Goal: Transaction & Acquisition: Book appointment/travel/reservation

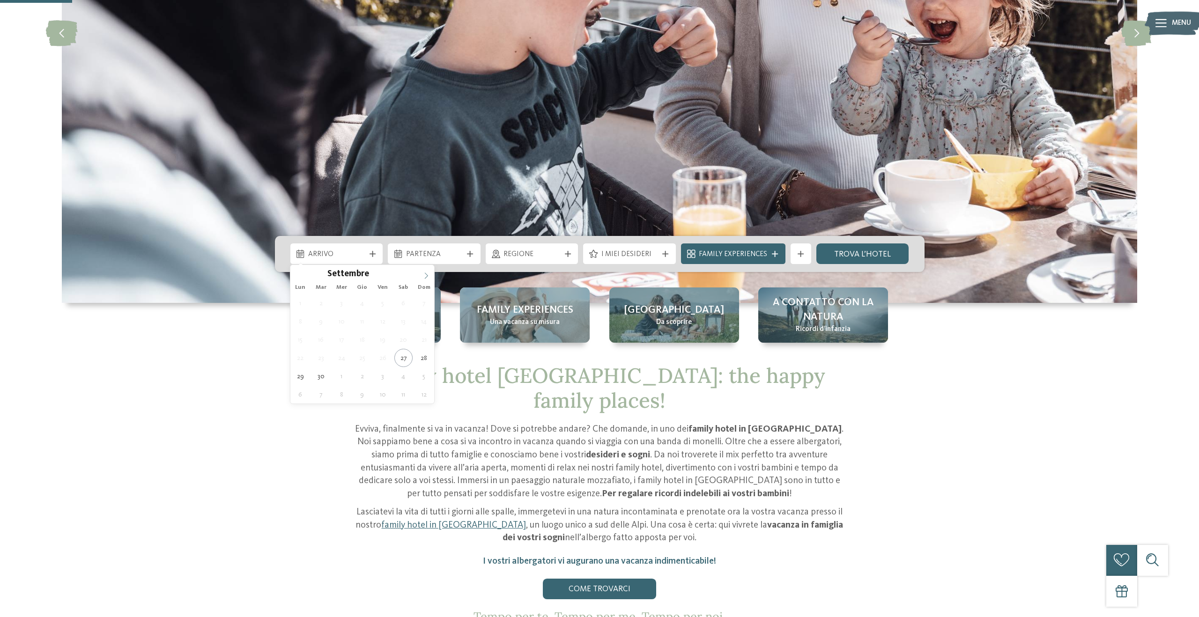
click at [431, 279] on span at bounding box center [426, 273] width 16 height 16
type div "[DATE]"
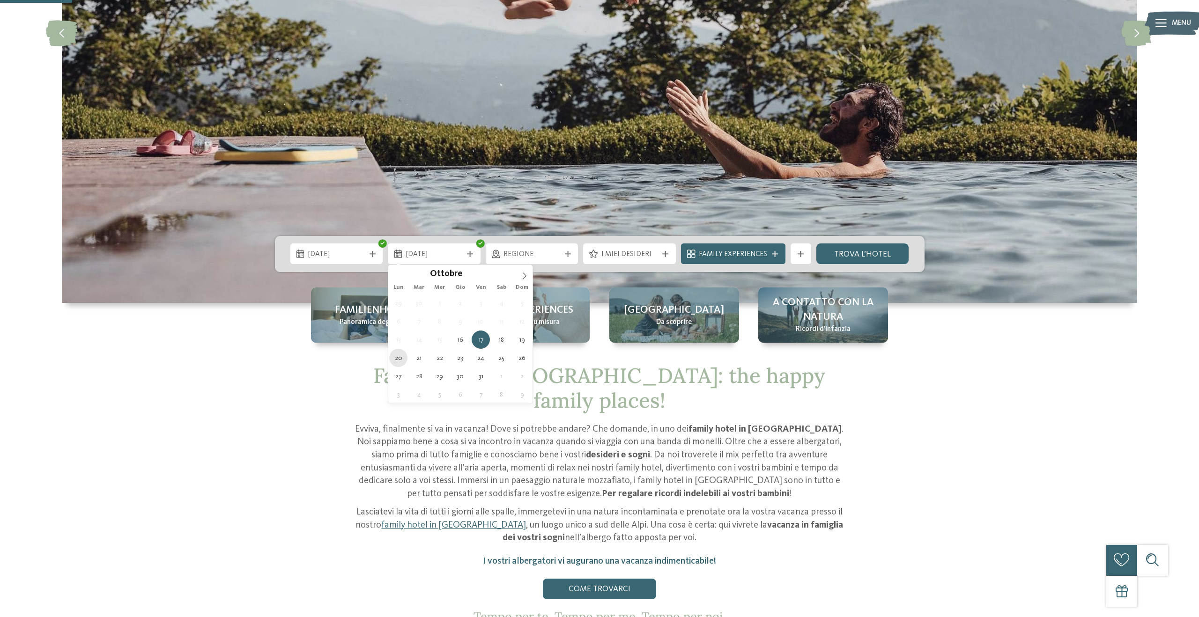
type div "[DATE]"
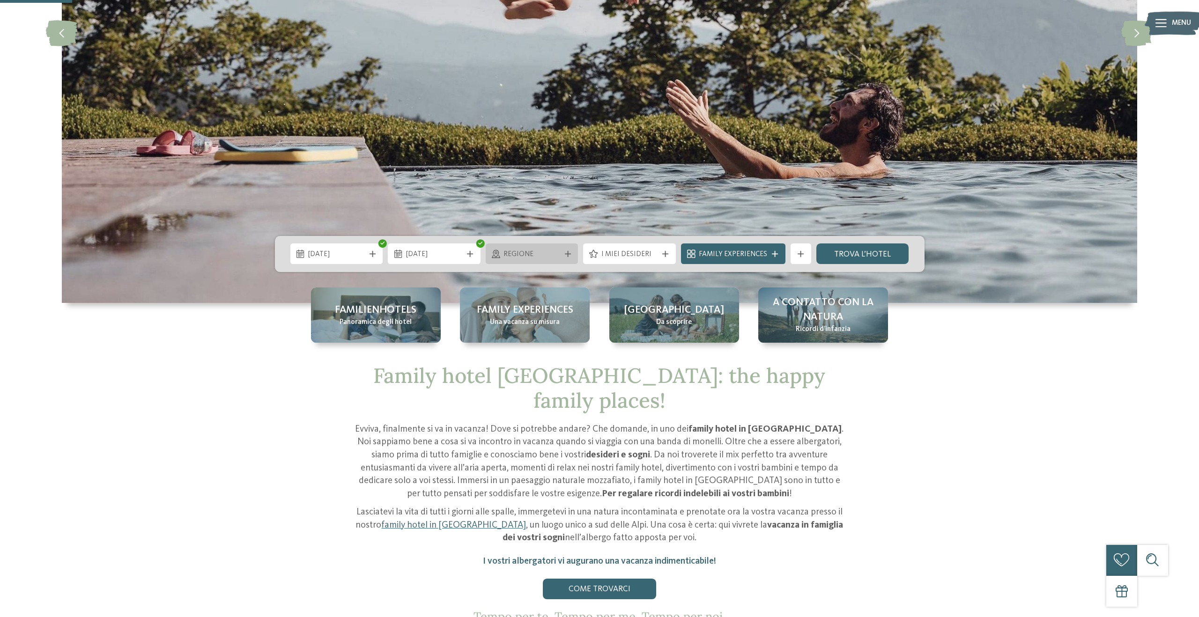
click at [529, 255] on span "Regione" at bounding box center [532, 255] width 57 height 10
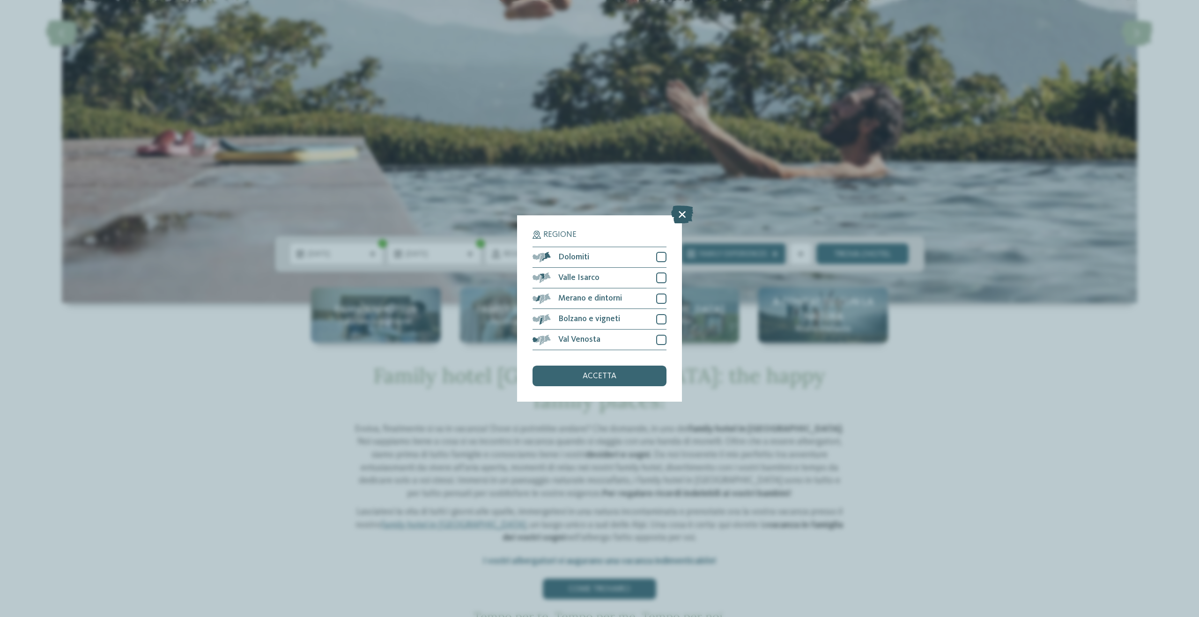
click at [683, 218] on icon at bounding box center [682, 215] width 22 height 18
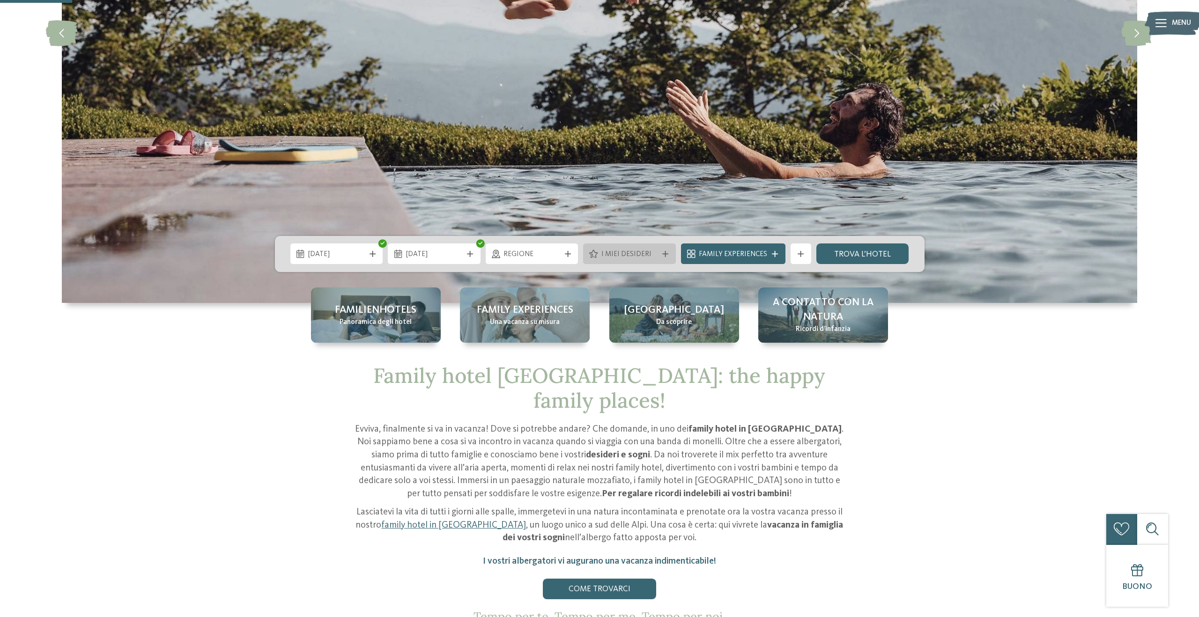
click at [600, 255] on div "I miei desideri" at bounding box center [630, 254] width 62 height 11
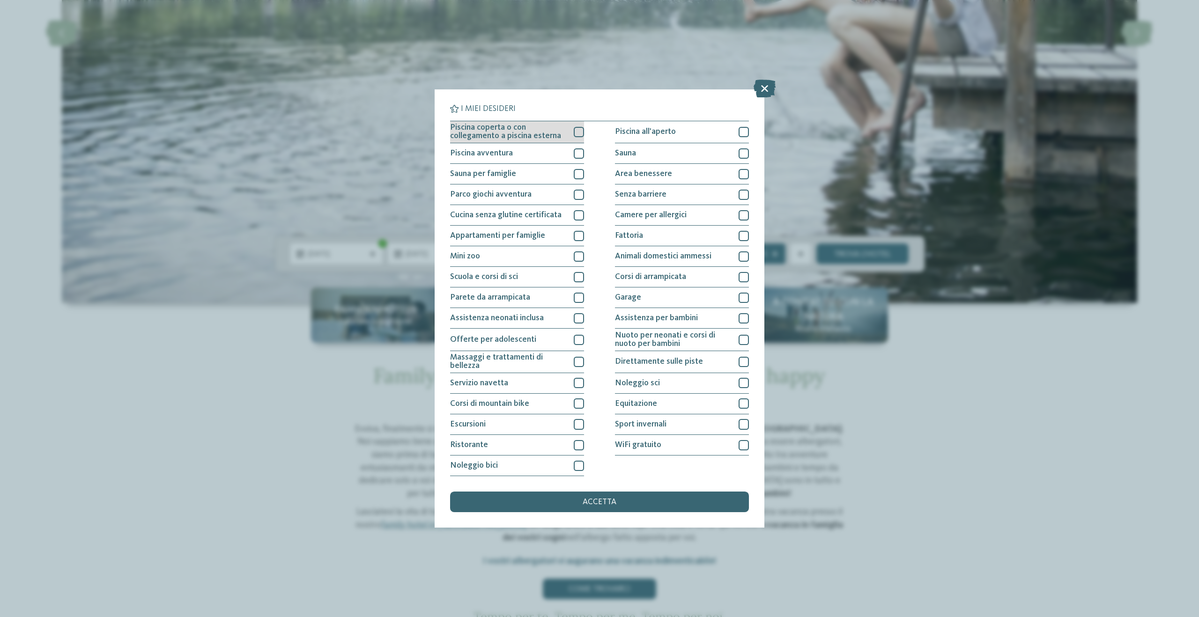
click at [573, 131] on div "Piscina coperta o con collegamento a piscina esterna" at bounding box center [517, 132] width 134 height 22
click at [574, 156] on div at bounding box center [579, 154] width 10 height 10
click at [579, 130] on icon at bounding box center [579, 132] width 7 height 6
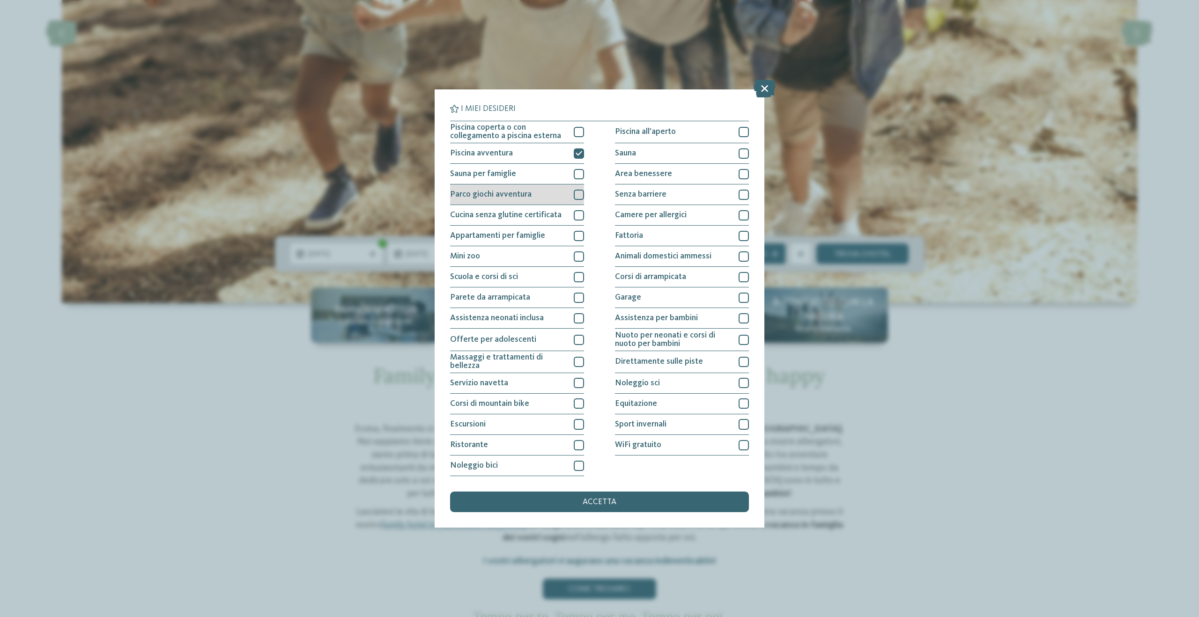
click at [577, 192] on div at bounding box center [579, 195] width 10 height 10
click at [574, 257] on div at bounding box center [579, 257] width 10 height 10
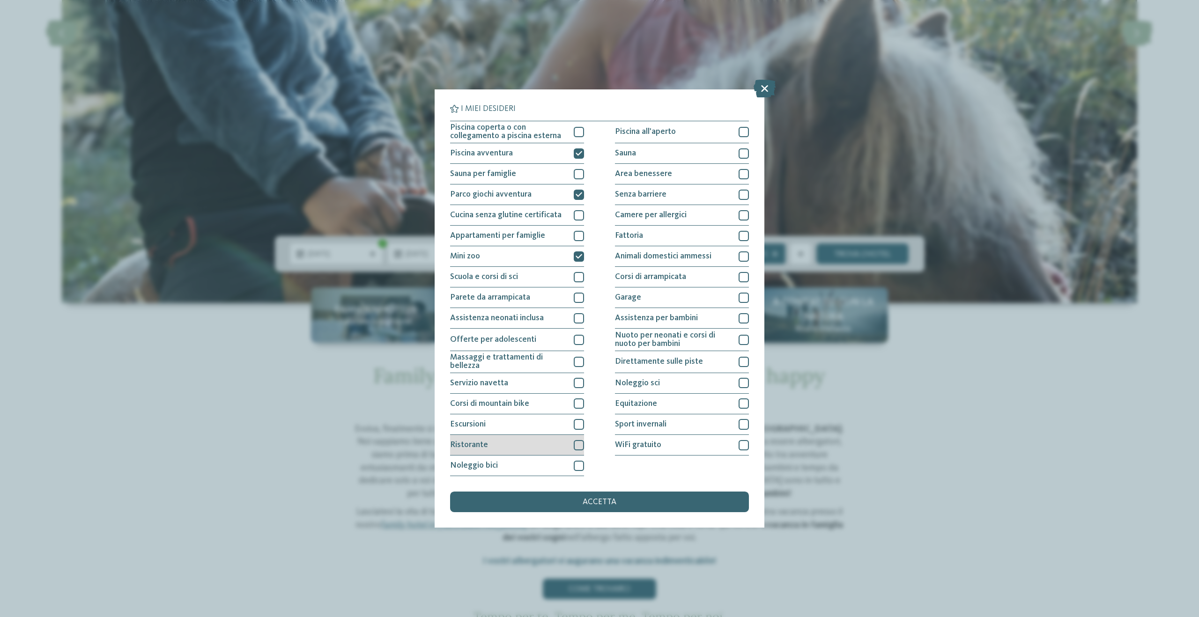
click at [574, 442] on div at bounding box center [579, 445] width 10 height 10
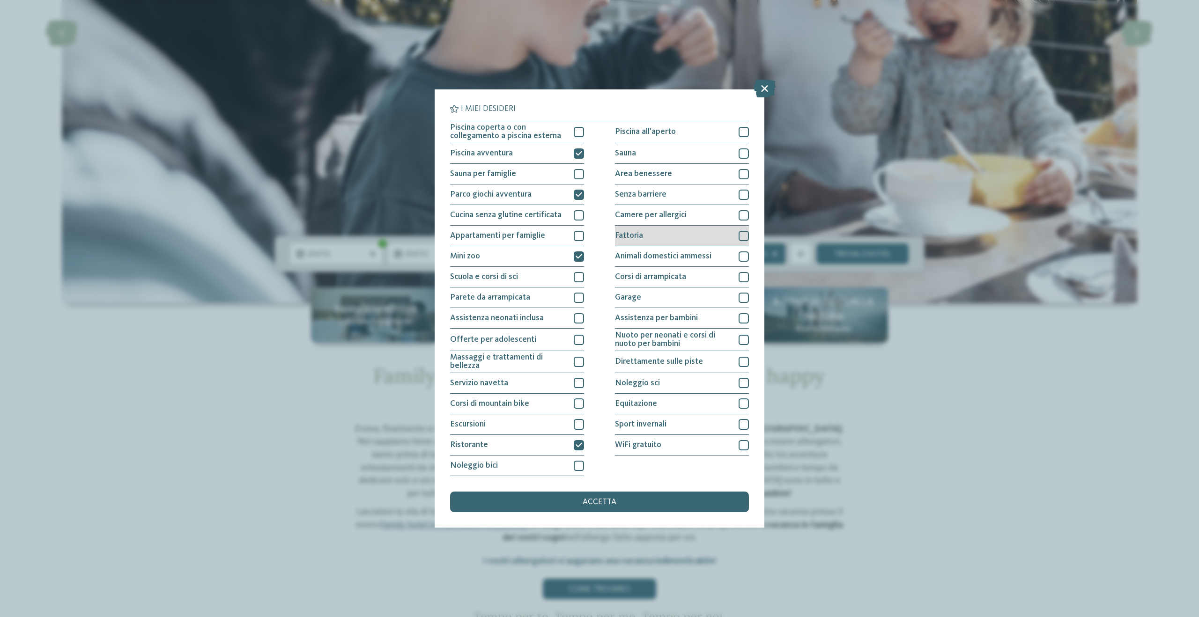
click at [742, 233] on div at bounding box center [744, 236] width 10 height 10
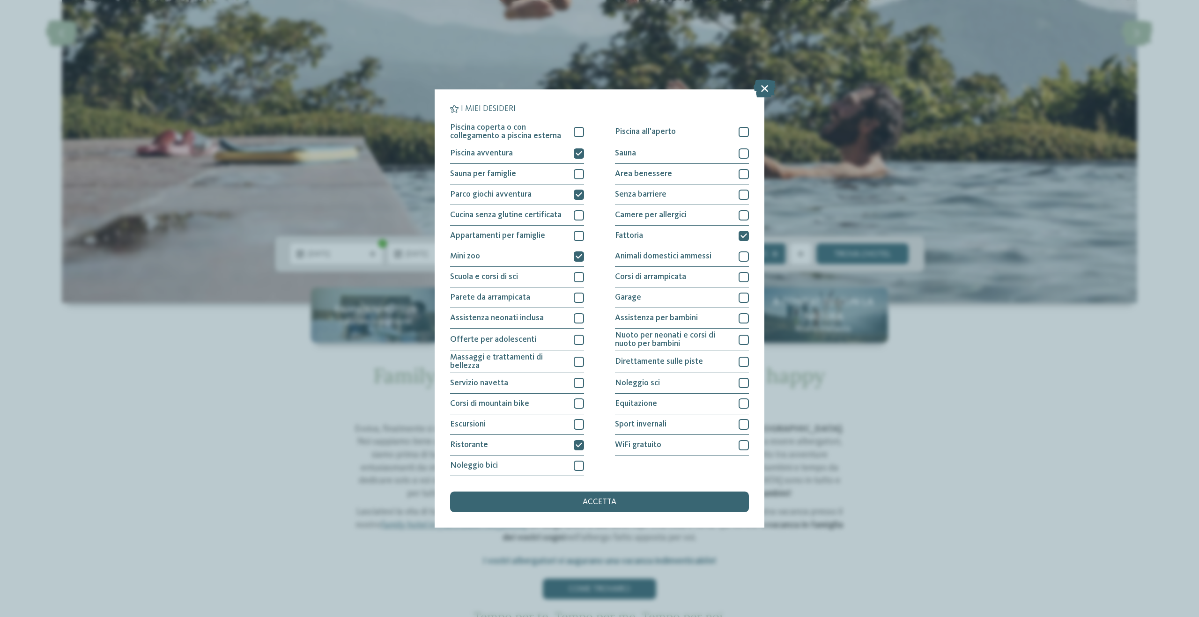
click at [613, 498] on span "accetta" at bounding box center [600, 502] width 34 height 8
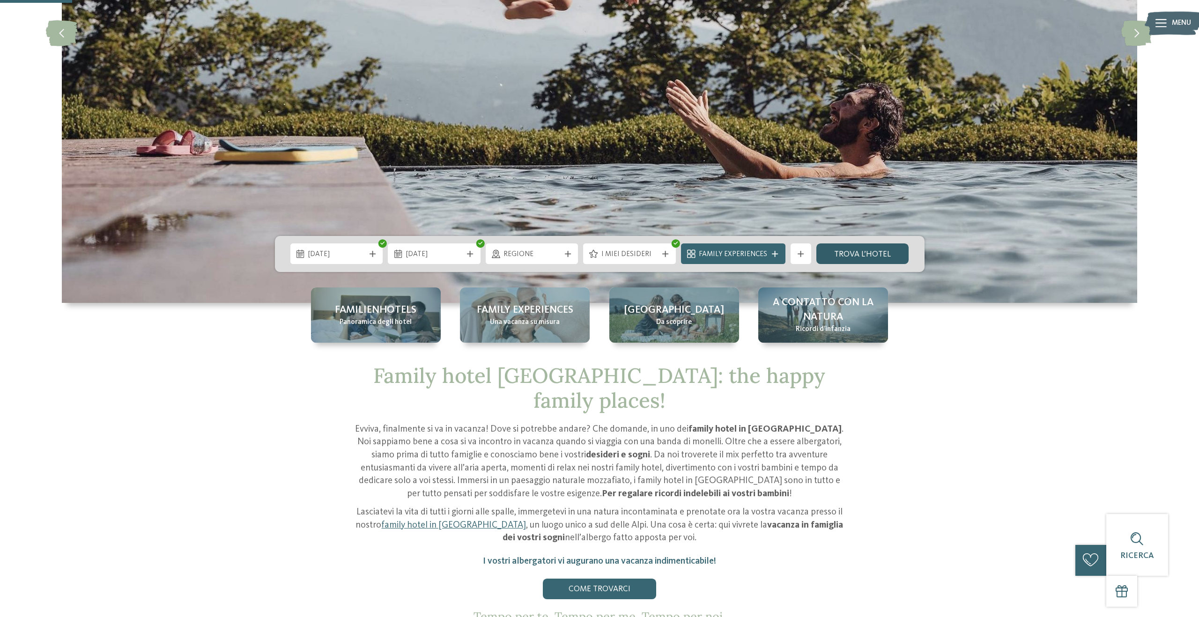
click at [839, 256] on link "trova l’hotel" at bounding box center [863, 254] width 93 height 21
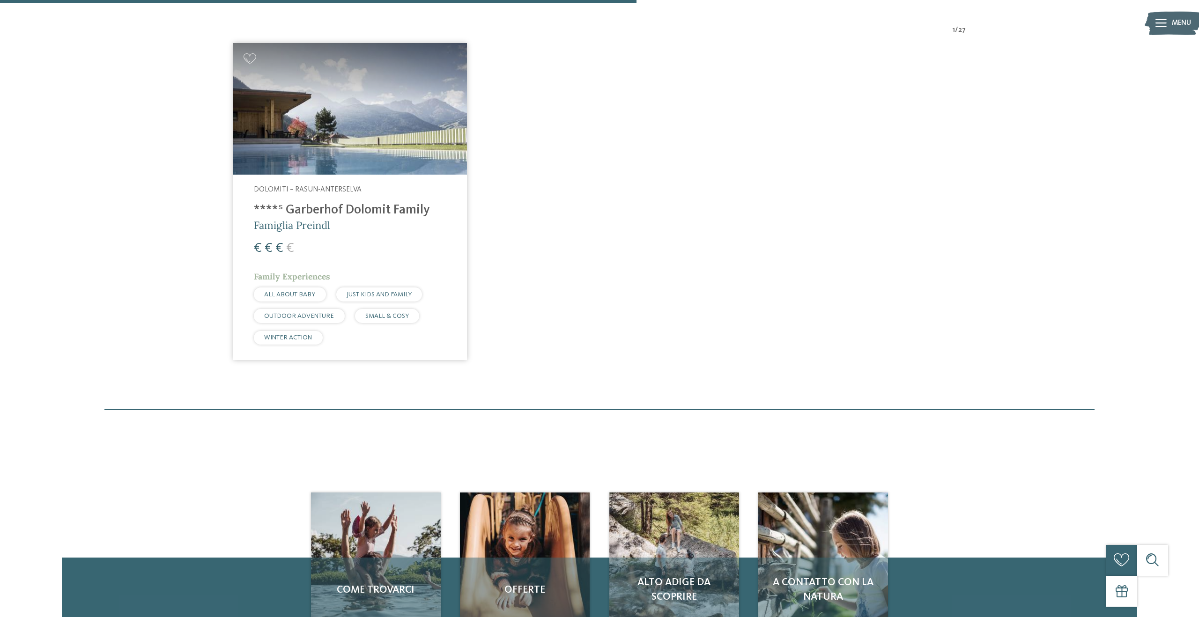
scroll to position [366, 0]
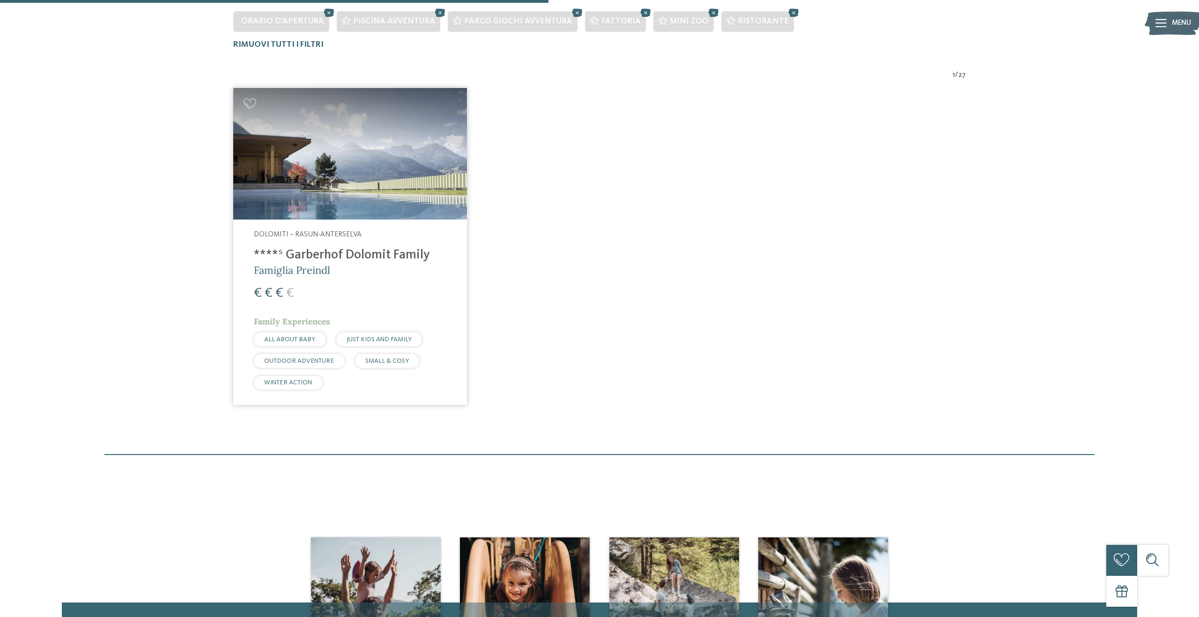
click at [370, 150] on img at bounding box center [350, 154] width 234 height 132
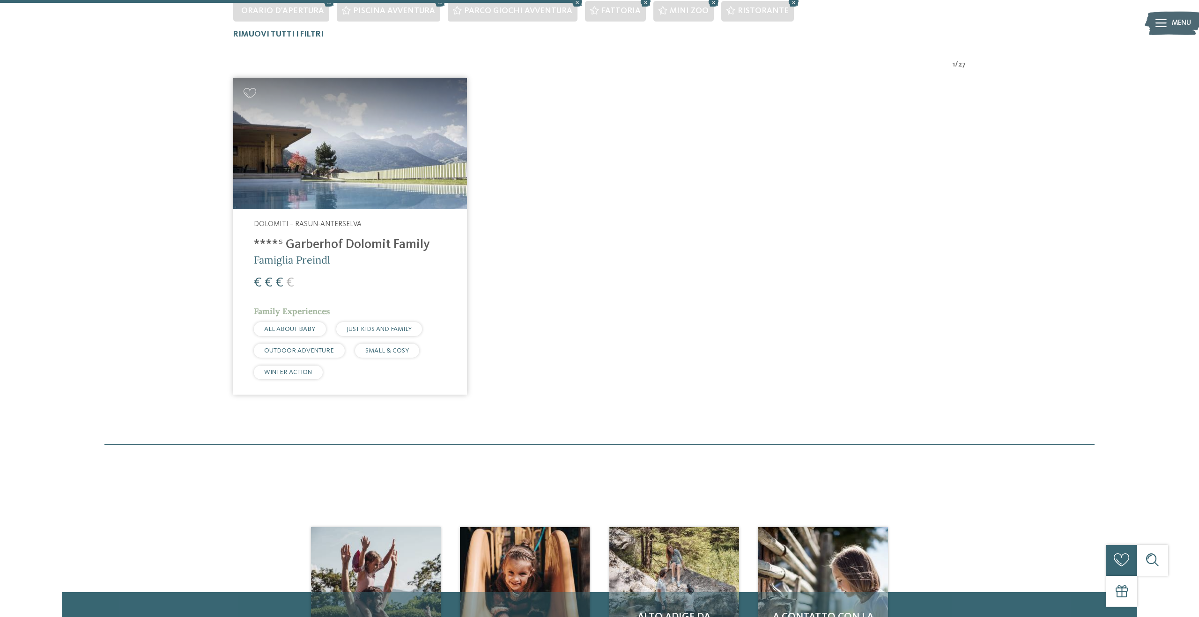
scroll to position [342, 0]
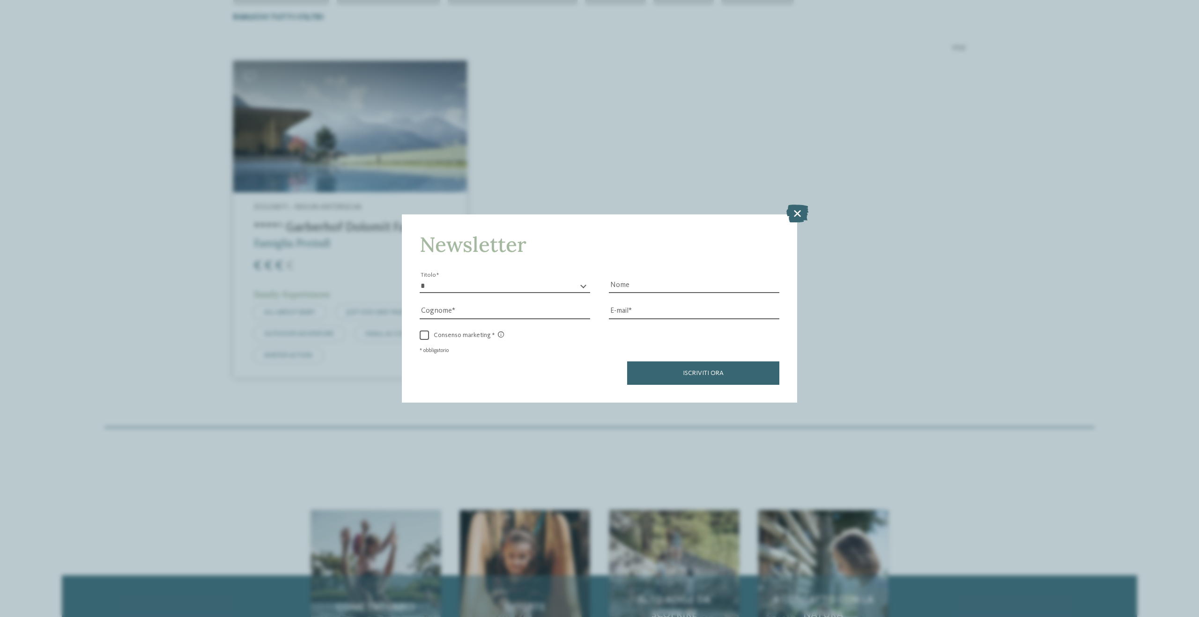
drag, startPoint x: 805, startPoint y: 213, endPoint x: 795, endPoint y: 213, distance: 9.8
click at [805, 213] on icon at bounding box center [798, 214] width 22 height 18
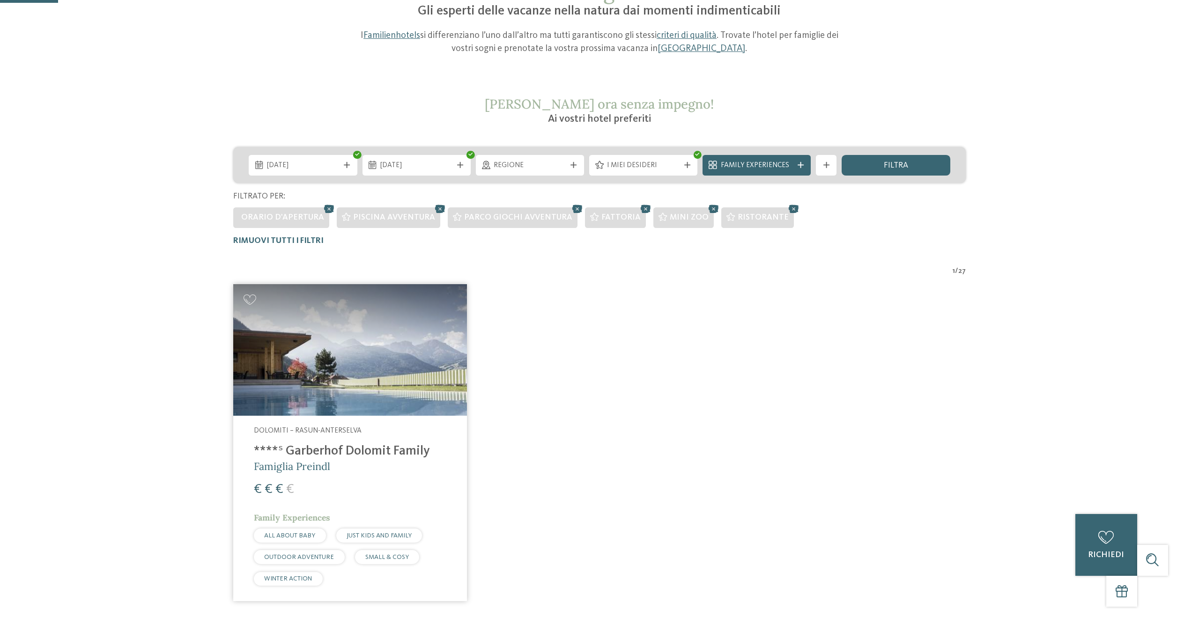
scroll to position [119, 0]
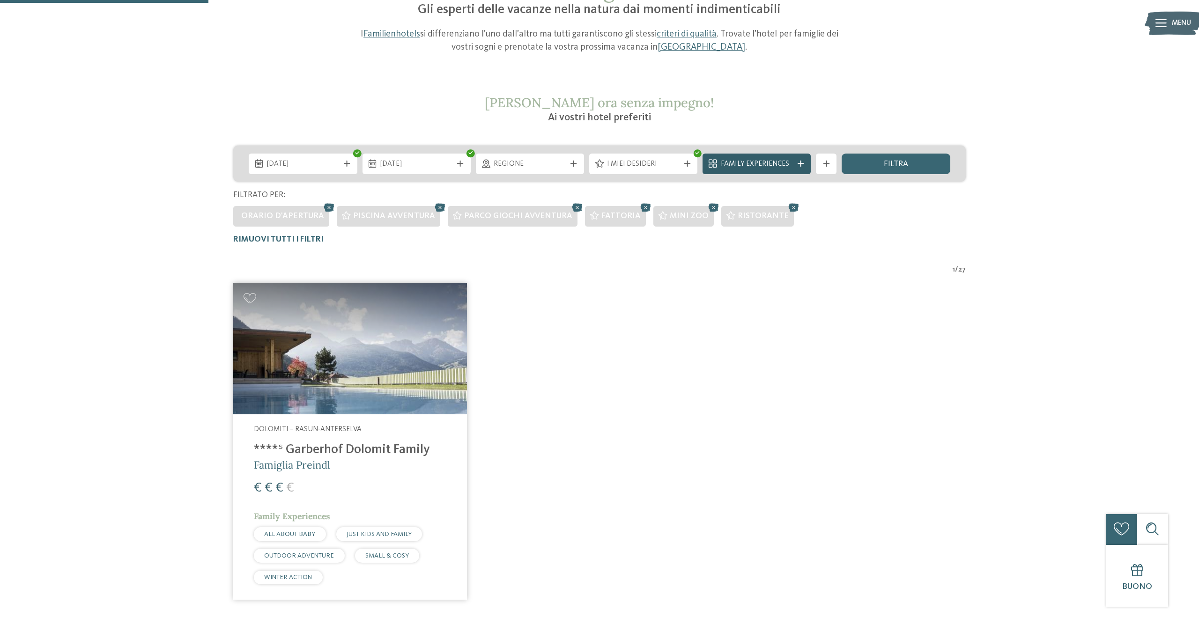
click at [784, 159] on span "Family Experiences" at bounding box center [757, 164] width 72 height 10
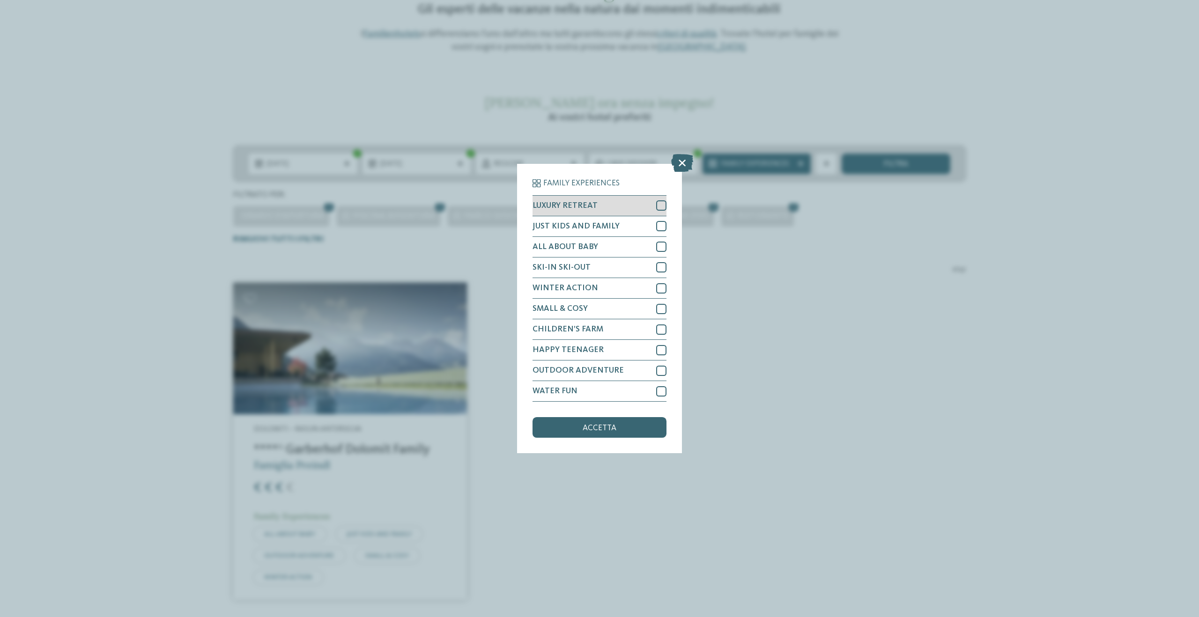
click at [659, 205] on div at bounding box center [661, 206] width 10 height 10
click at [709, 324] on div "Family Experiences LUXURY RETREAT JUST KIDS AND FAMILY" at bounding box center [599, 308] width 1199 height 617
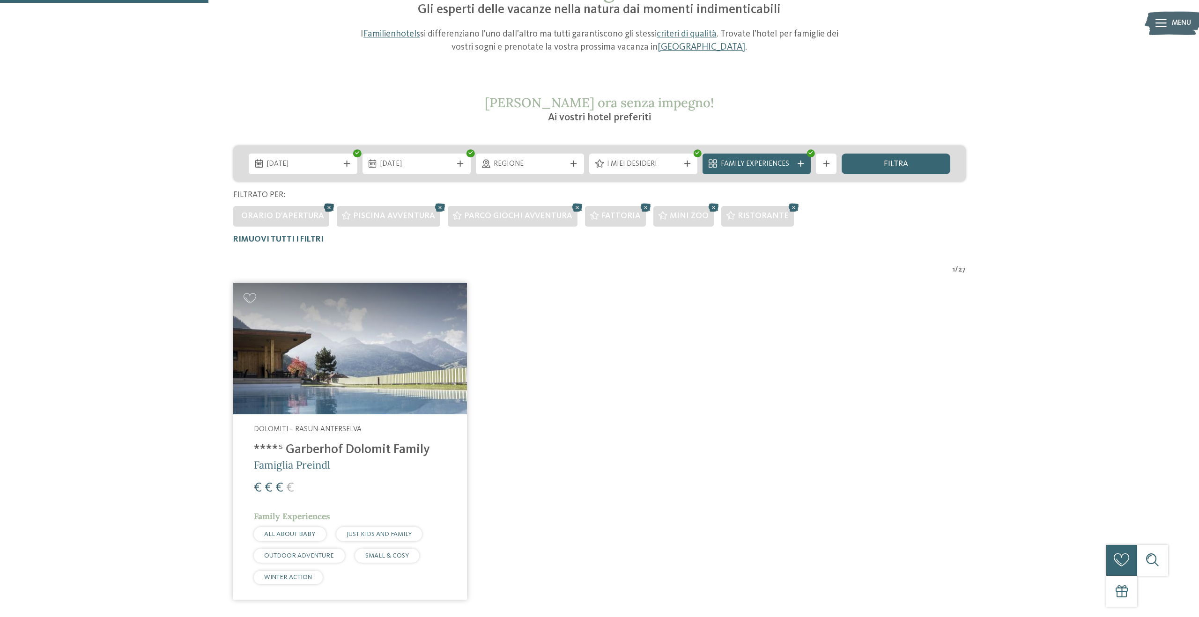
click at [323, 208] on icon at bounding box center [328, 208] width 15 height 14
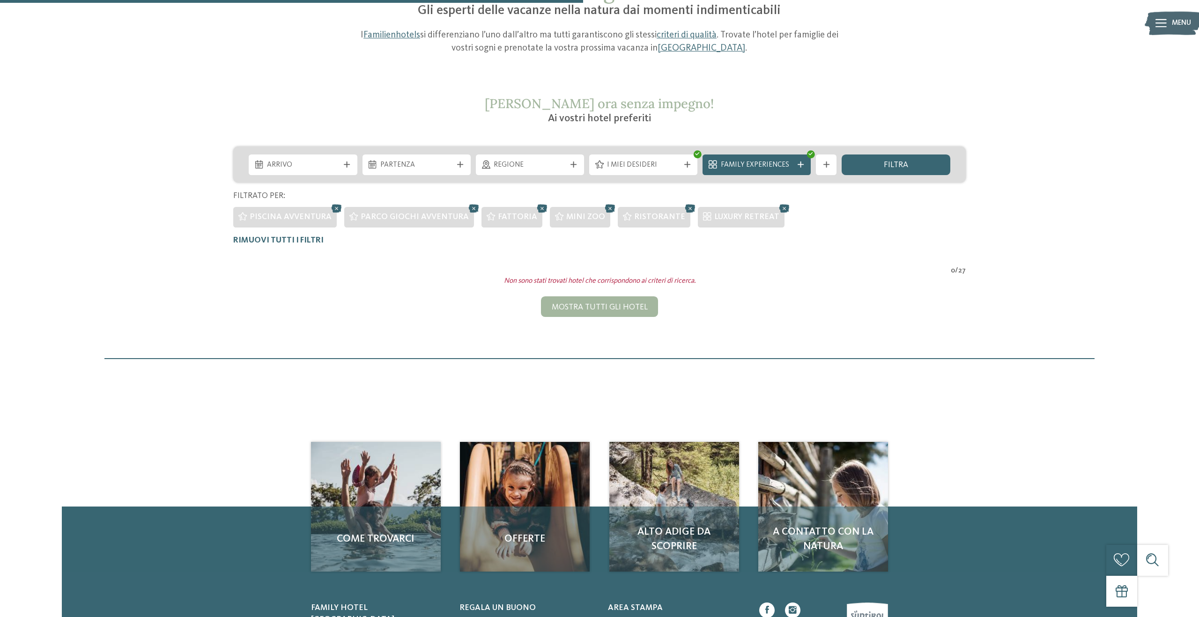
scroll to position [0, 0]
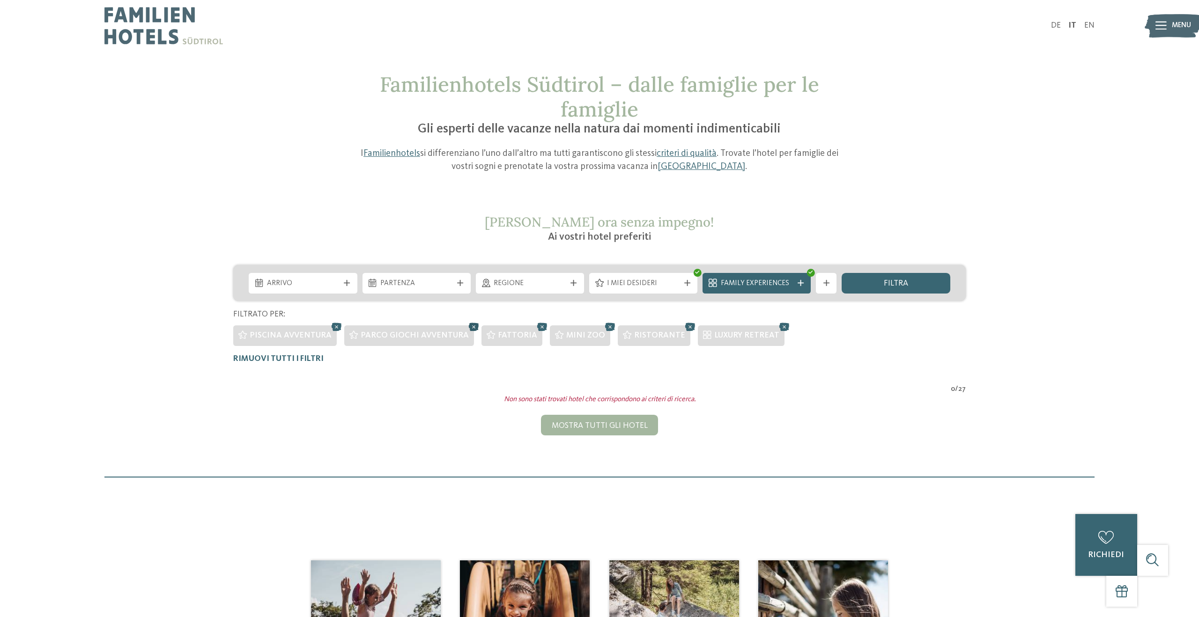
click at [466, 324] on icon at bounding box center [473, 327] width 15 height 14
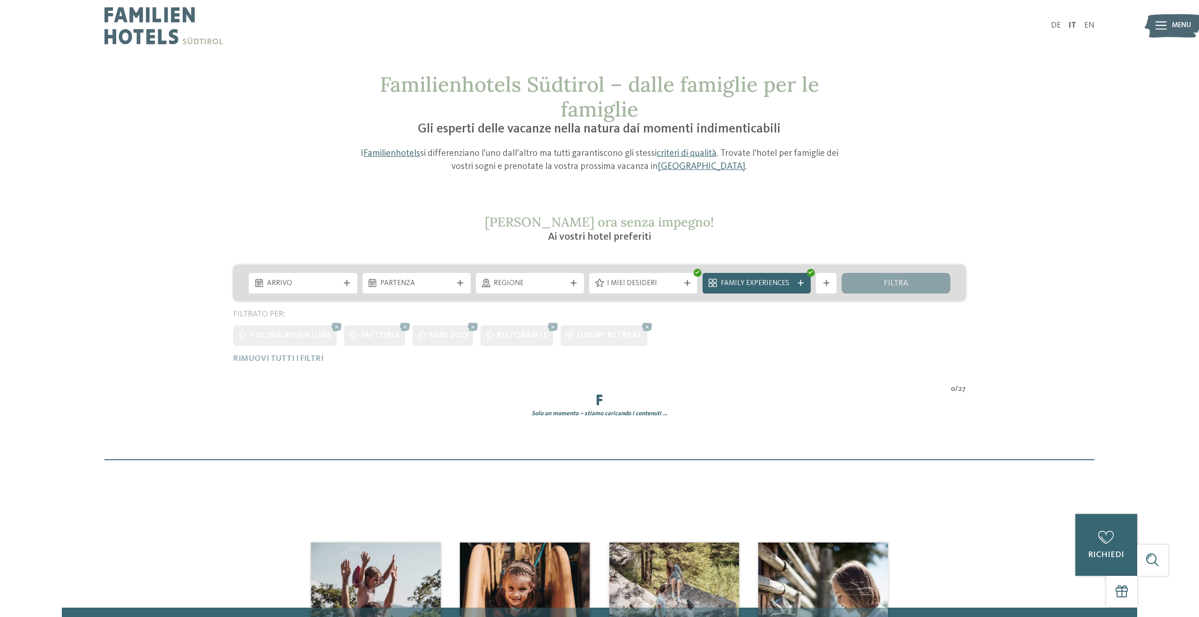
click at [463, 327] on div "Familienhotels Südtirol – dalle famiglie per le famiglie Gli esperti delle vaca…" at bounding box center [599, 266] width 1199 height 388
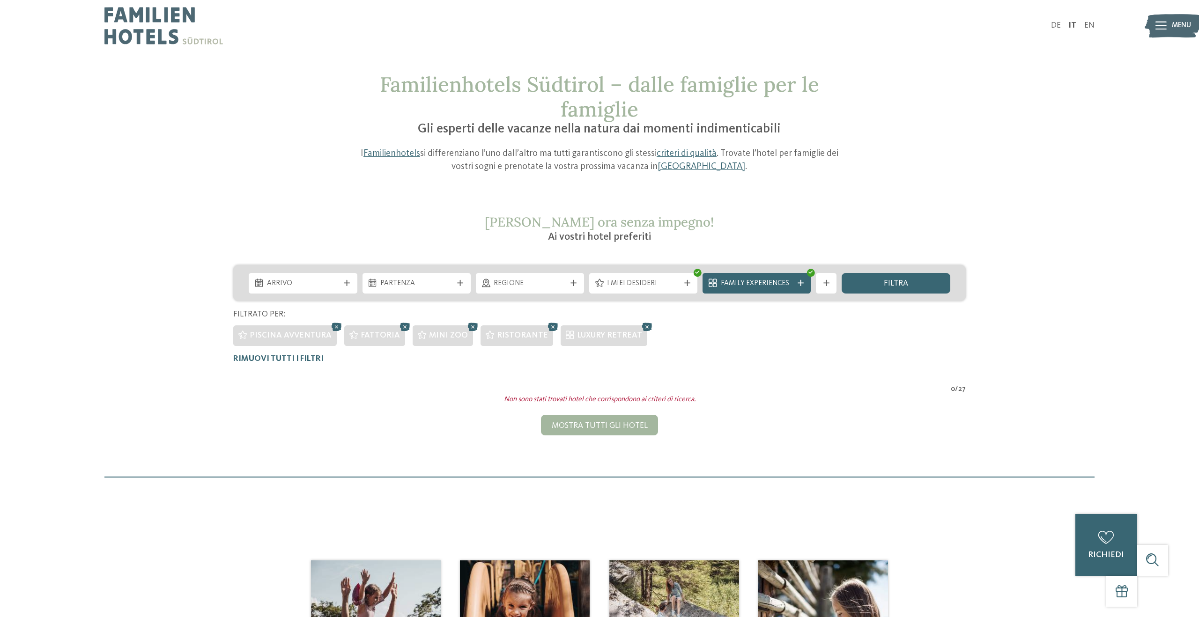
click at [139, 5] on img at bounding box center [163, 26] width 119 height 52
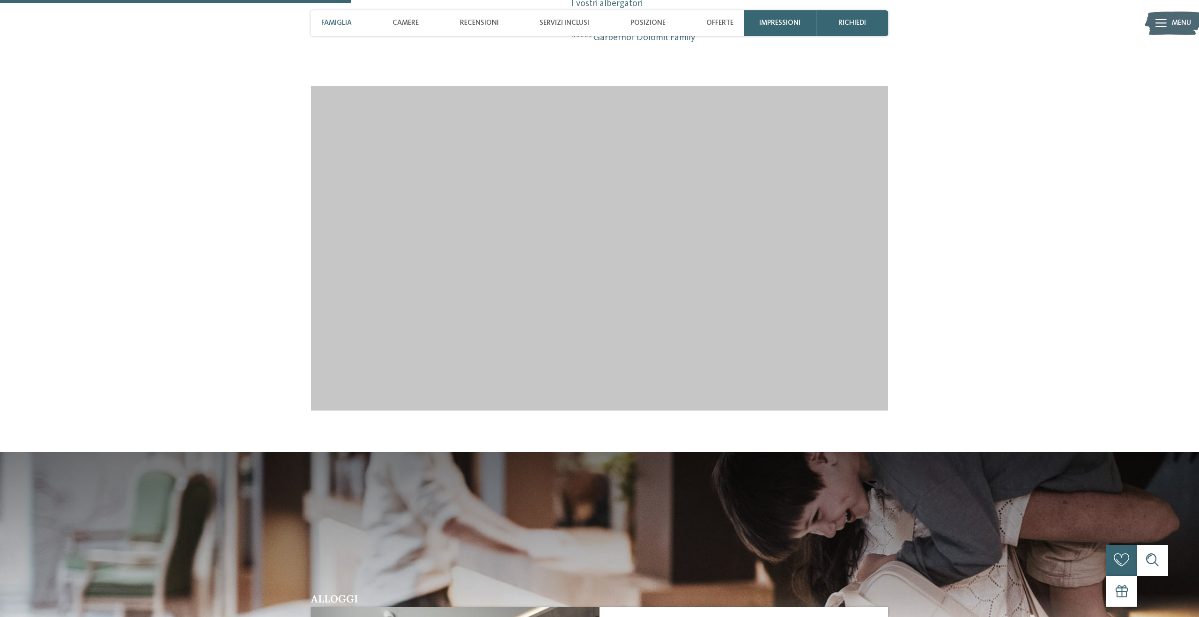
scroll to position [1106, 0]
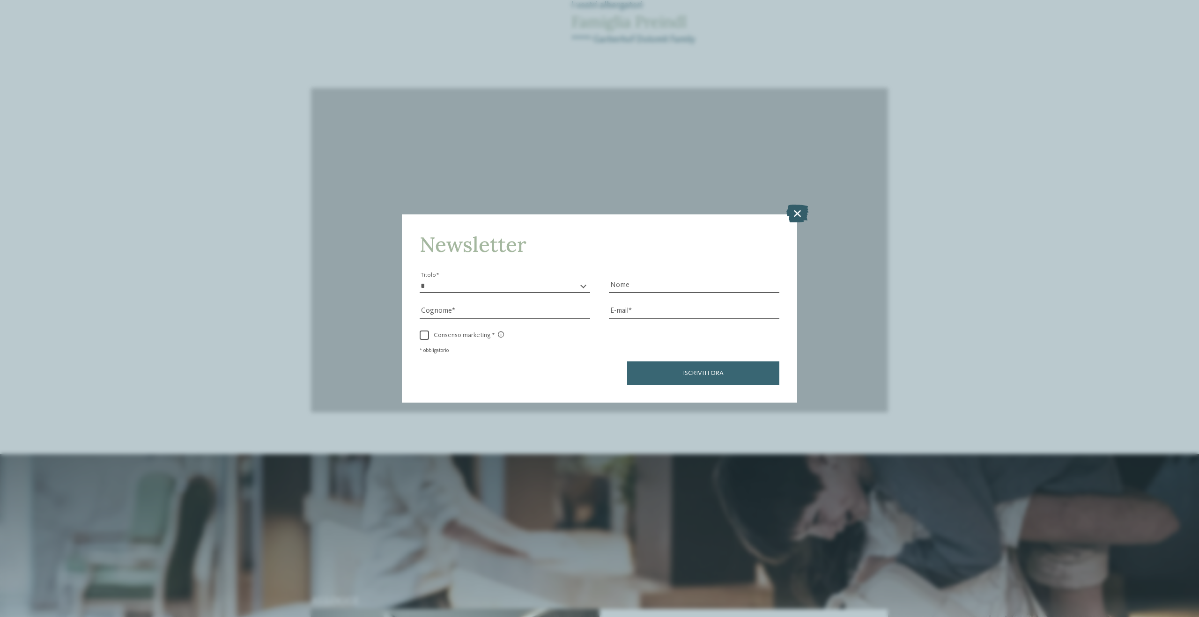
click at [800, 215] on icon at bounding box center [798, 214] width 22 height 18
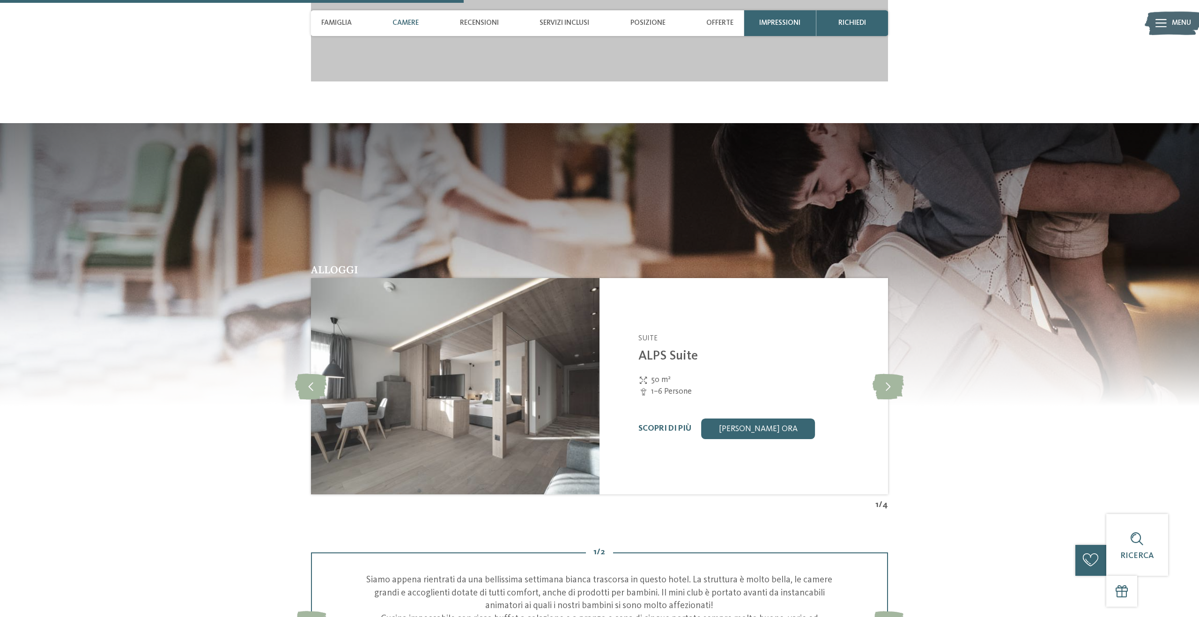
scroll to position [1477, 0]
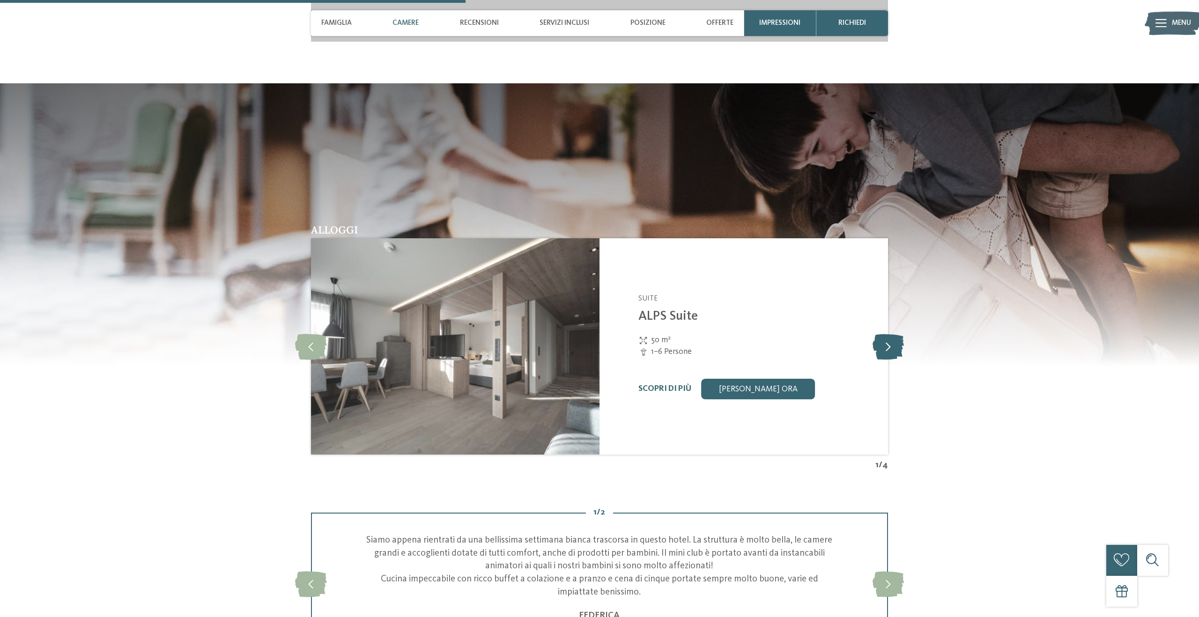
click at [891, 349] on icon at bounding box center [888, 347] width 31 height 26
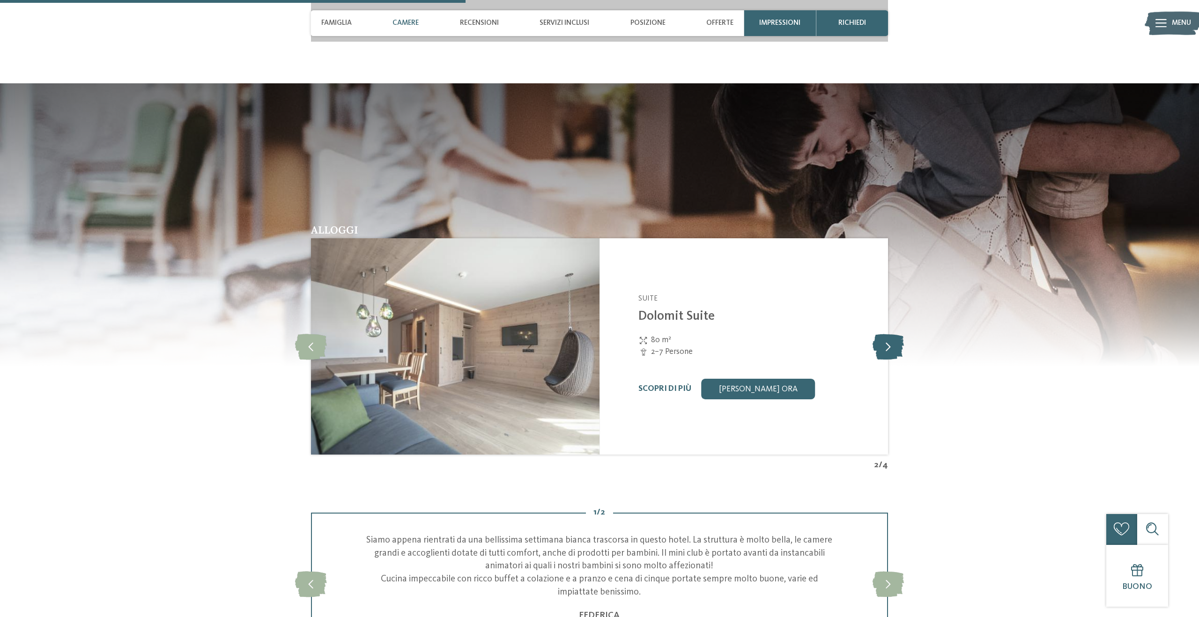
click at [891, 349] on icon at bounding box center [888, 347] width 31 height 26
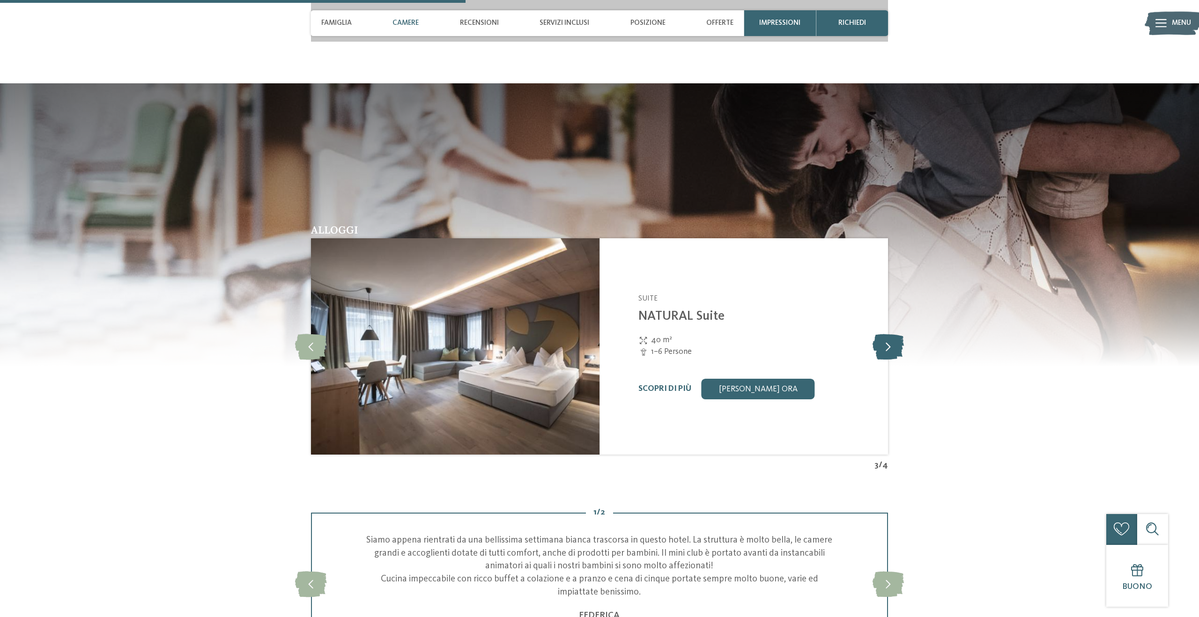
click at [891, 349] on icon at bounding box center [888, 347] width 31 height 26
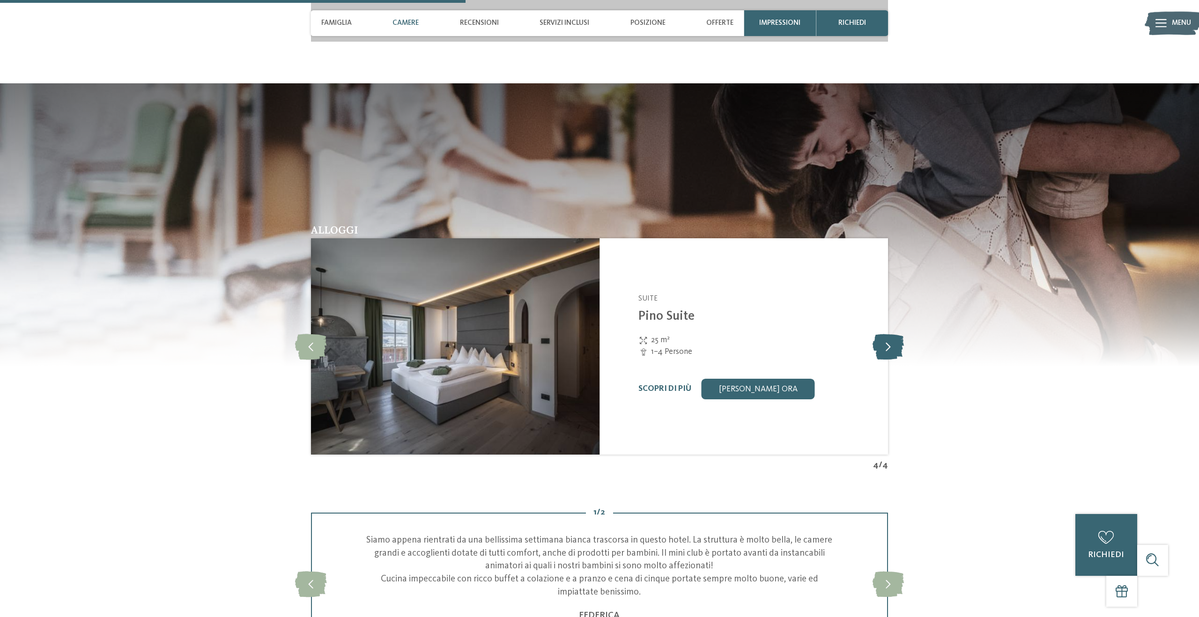
click at [891, 349] on icon at bounding box center [888, 347] width 31 height 26
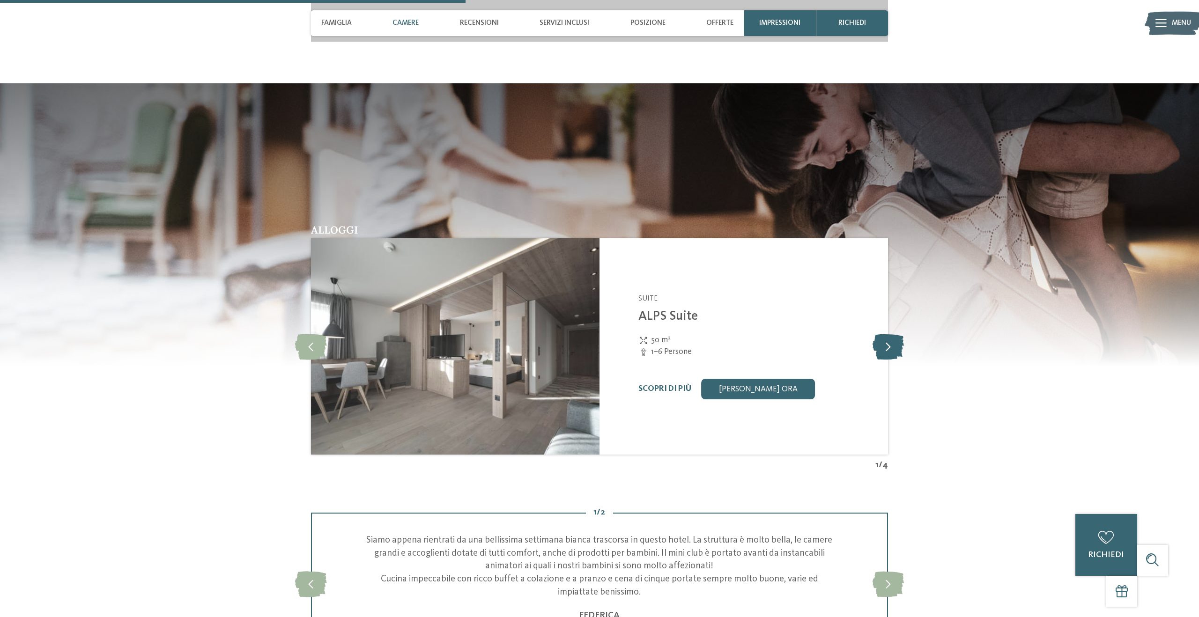
click at [891, 349] on icon at bounding box center [888, 347] width 31 height 26
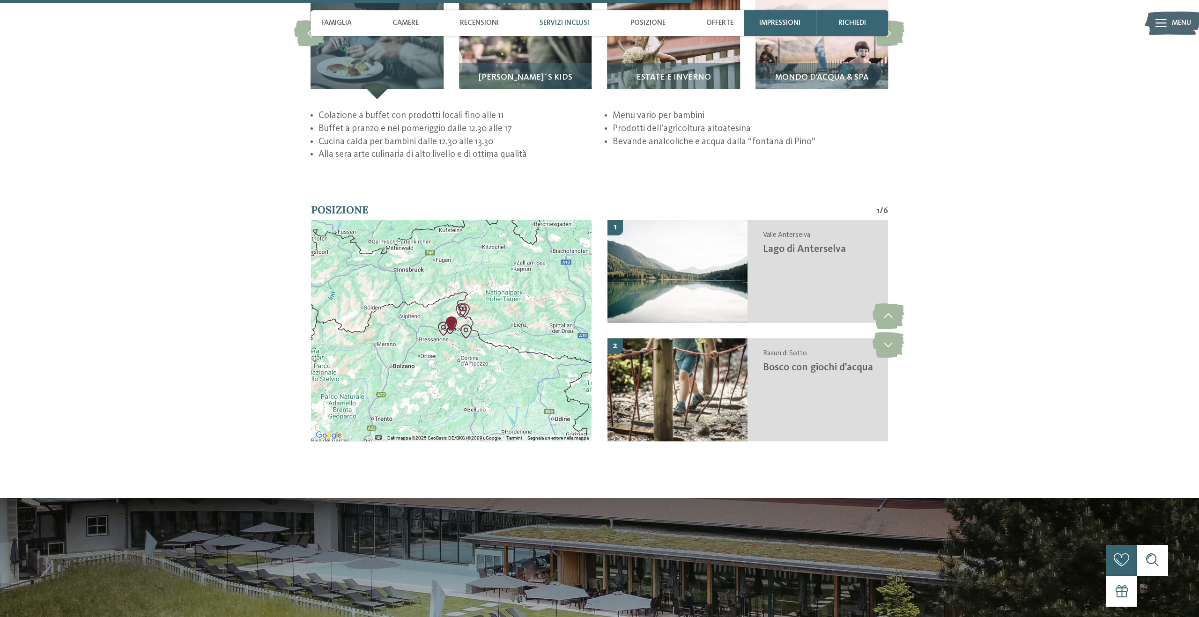
scroll to position [2148, 0]
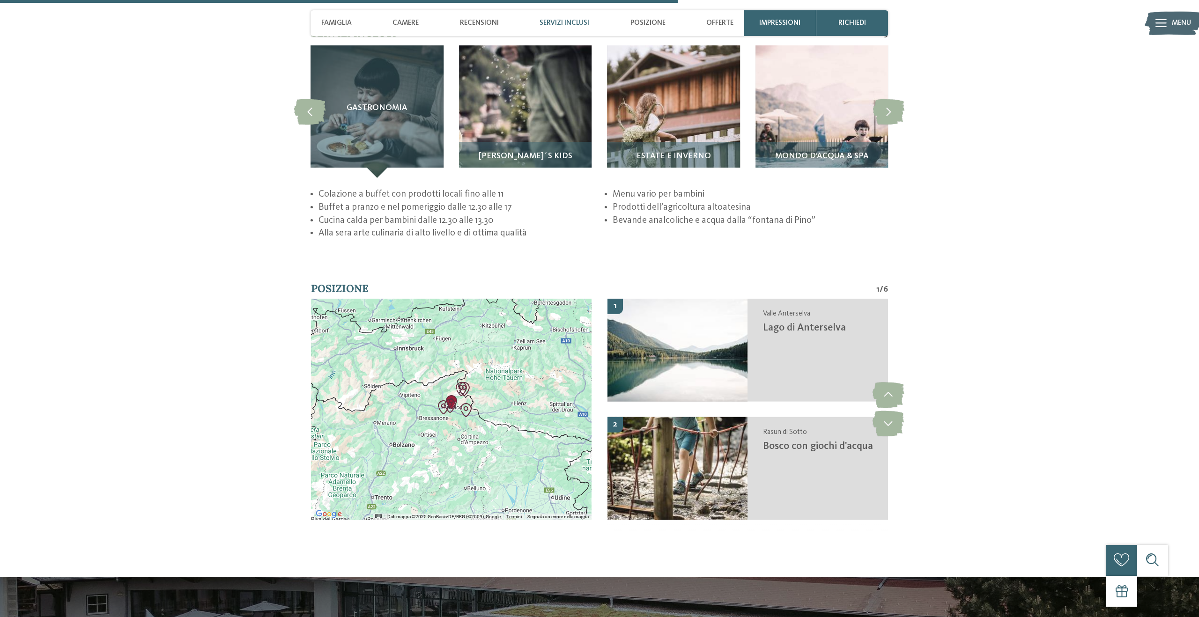
click at [463, 356] on div at bounding box center [451, 410] width 281 height 222
click at [451, 405] on img "Kids Area Panorama" at bounding box center [450, 406] width 14 height 14
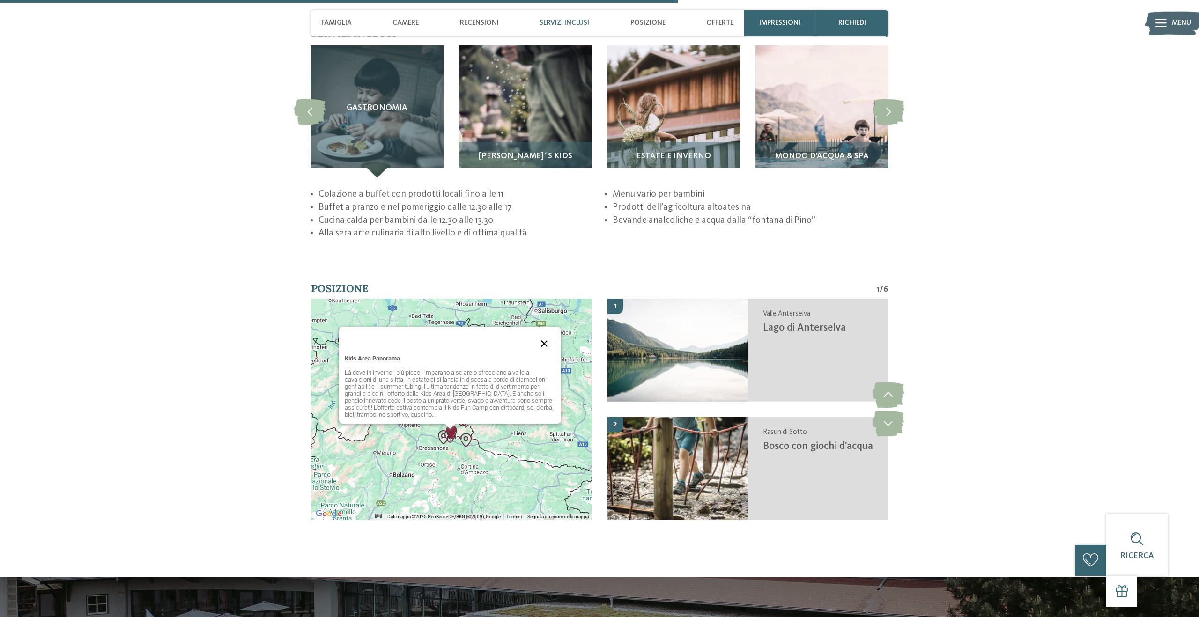
click at [536, 345] on button "Chiudi" at bounding box center [544, 344] width 22 height 22
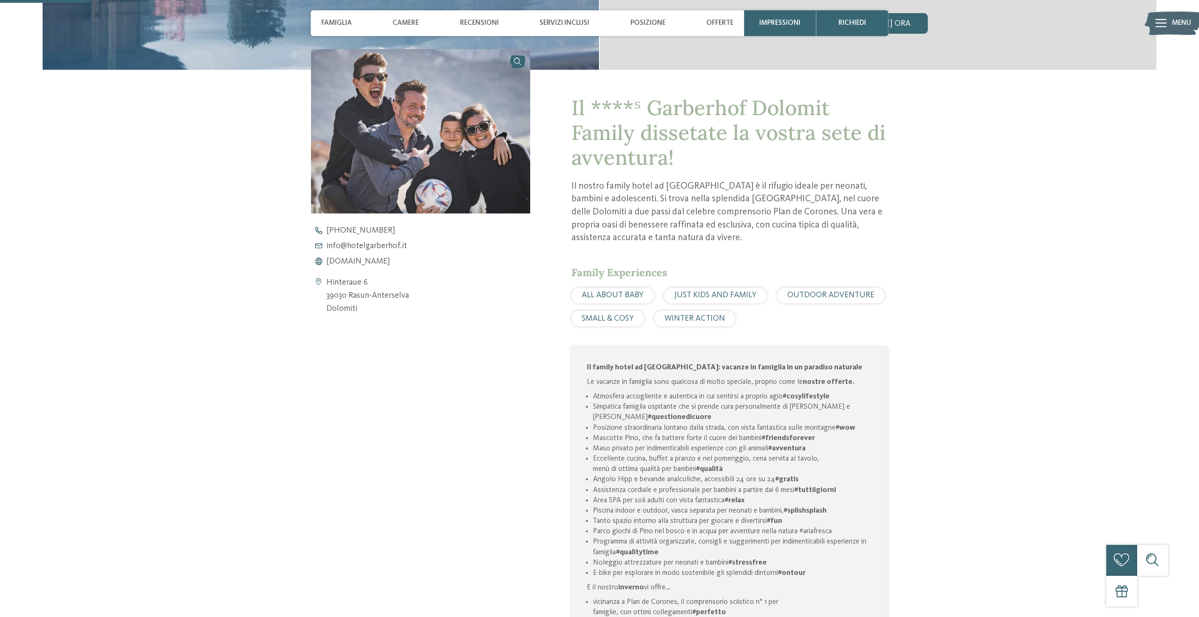
scroll to position [0, 0]
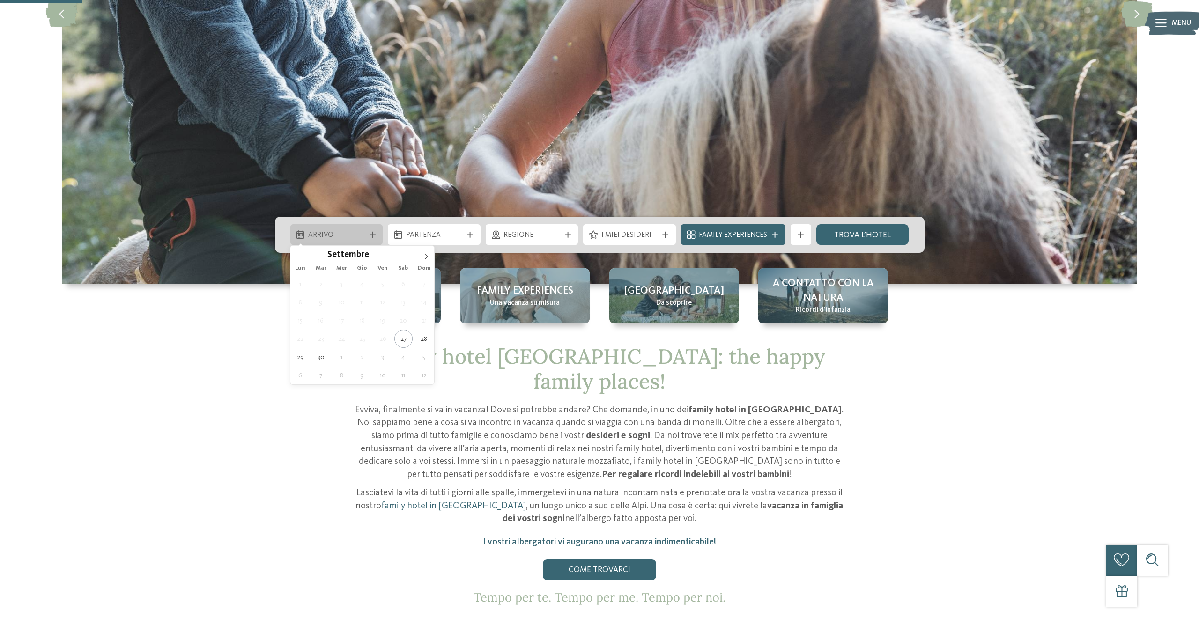
click at [355, 232] on span "Arrivo" at bounding box center [336, 235] width 57 height 10
click at [423, 259] on span at bounding box center [426, 254] width 16 height 16
type div "[DATE]"
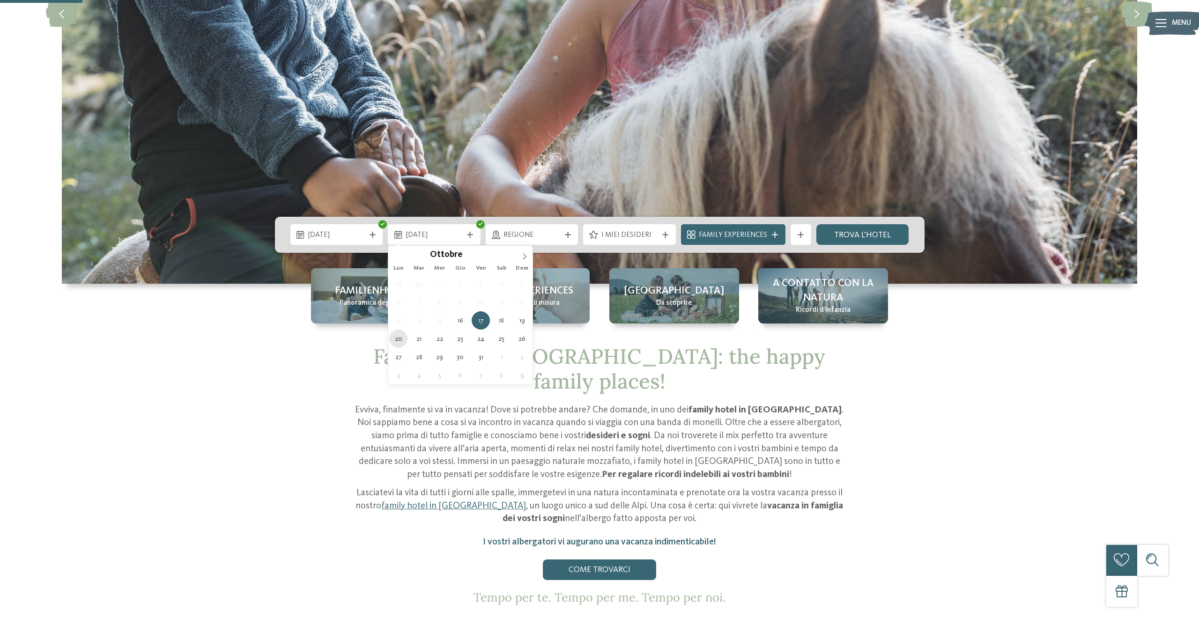
type div "[DATE]"
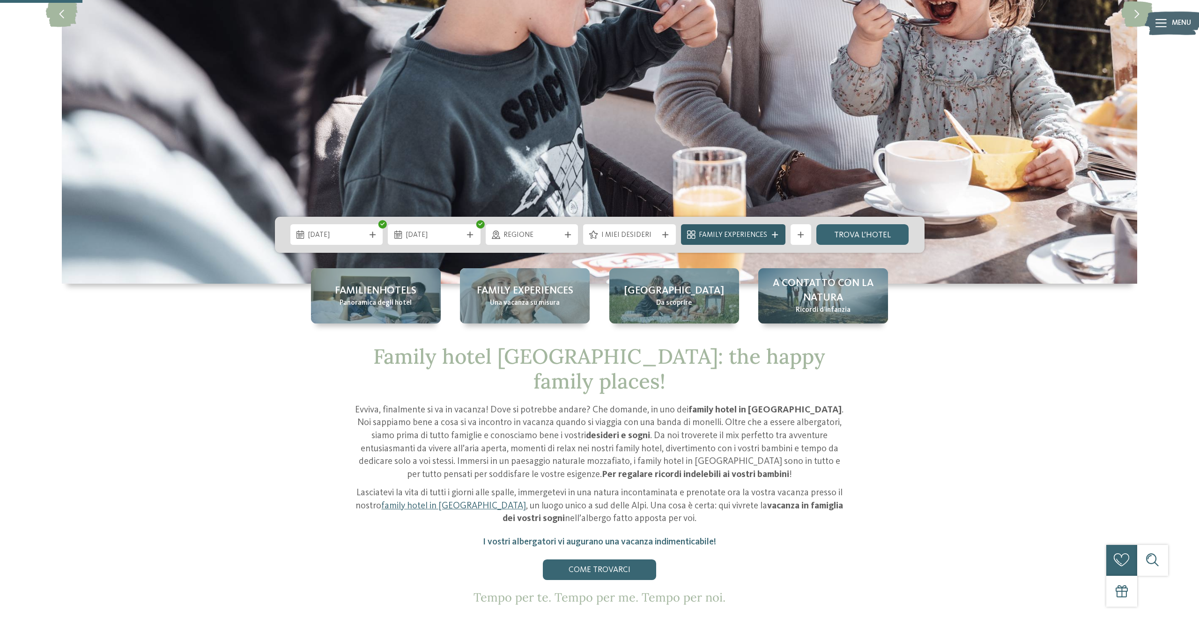
click at [753, 235] on span "Family Experiences" at bounding box center [733, 235] width 68 height 10
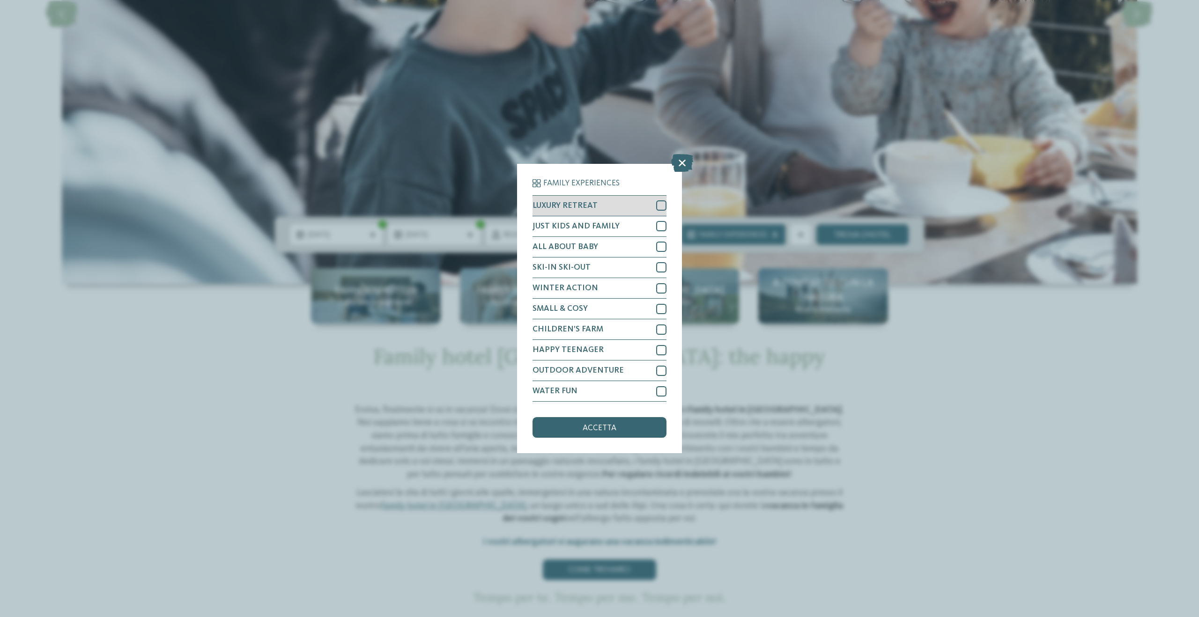
click at [658, 205] on div at bounding box center [661, 206] width 10 height 10
click at [657, 229] on div at bounding box center [661, 226] width 10 height 10
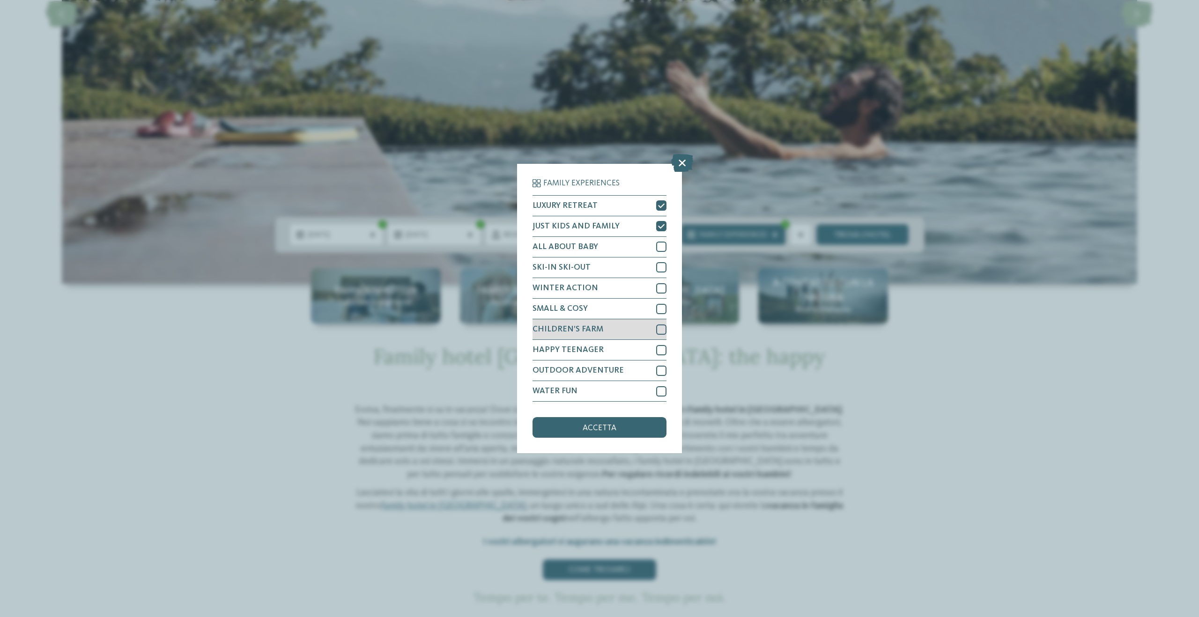
click at [659, 323] on div "CHILDREN’S FARM" at bounding box center [600, 329] width 134 height 21
click at [658, 370] on div at bounding box center [661, 371] width 10 height 10
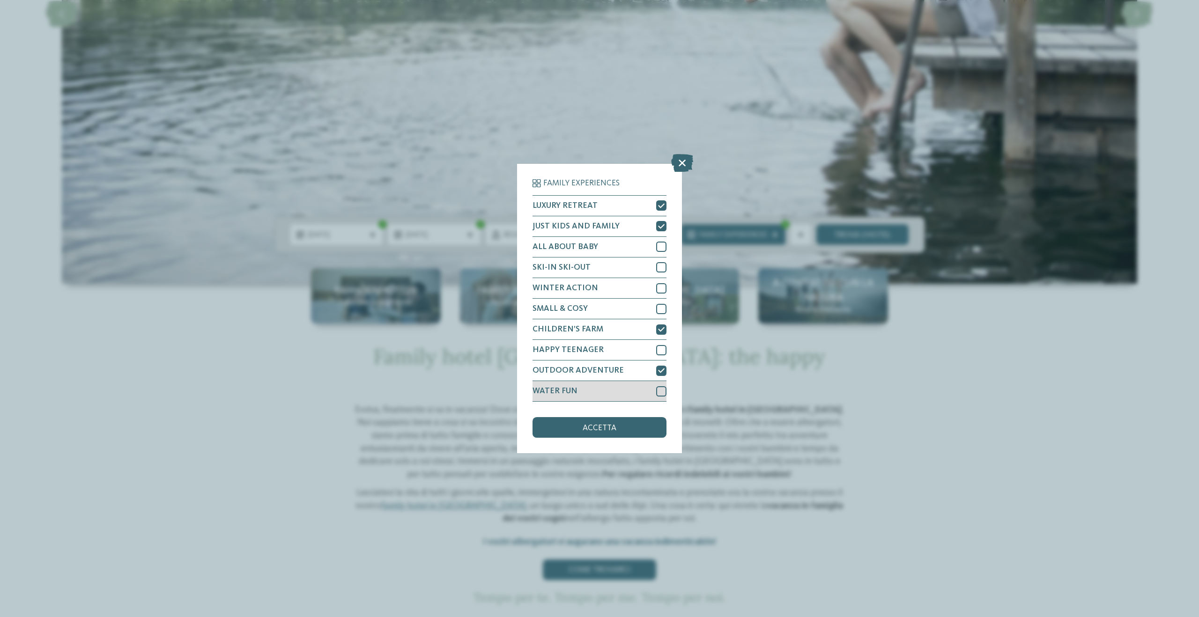
click at [659, 393] on div at bounding box center [661, 391] width 10 height 10
click at [644, 421] on div "accetta" at bounding box center [600, 427] width 134 height 21
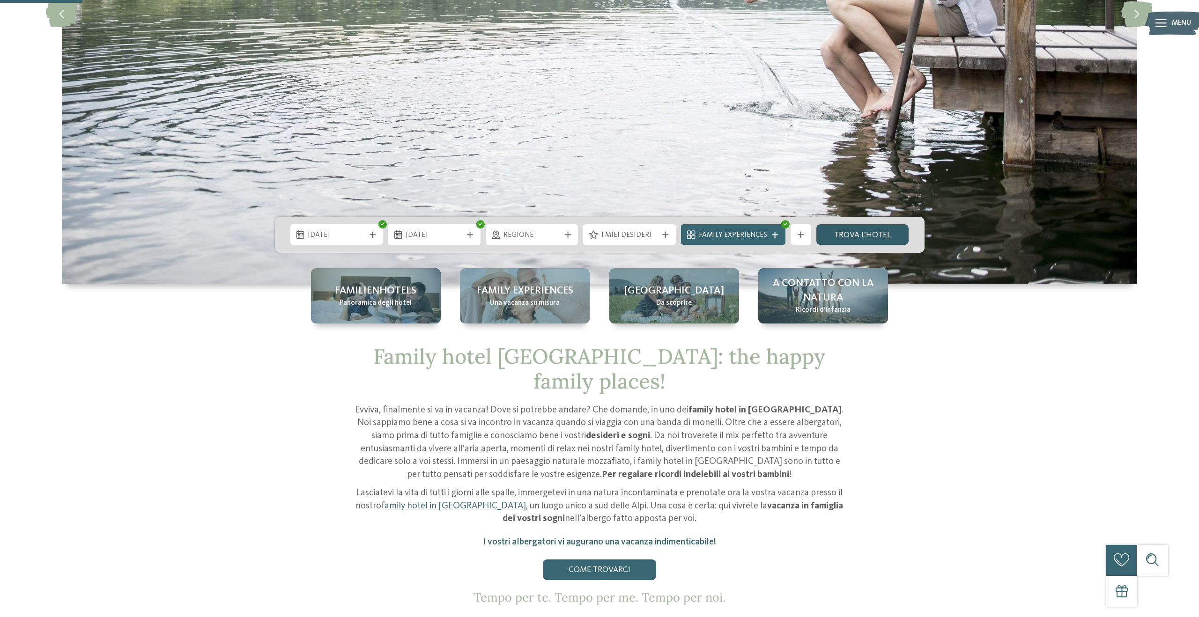
click at [842, 242] on link "trova l’hotel" at bounding box center [863, 234] width 93 height 21
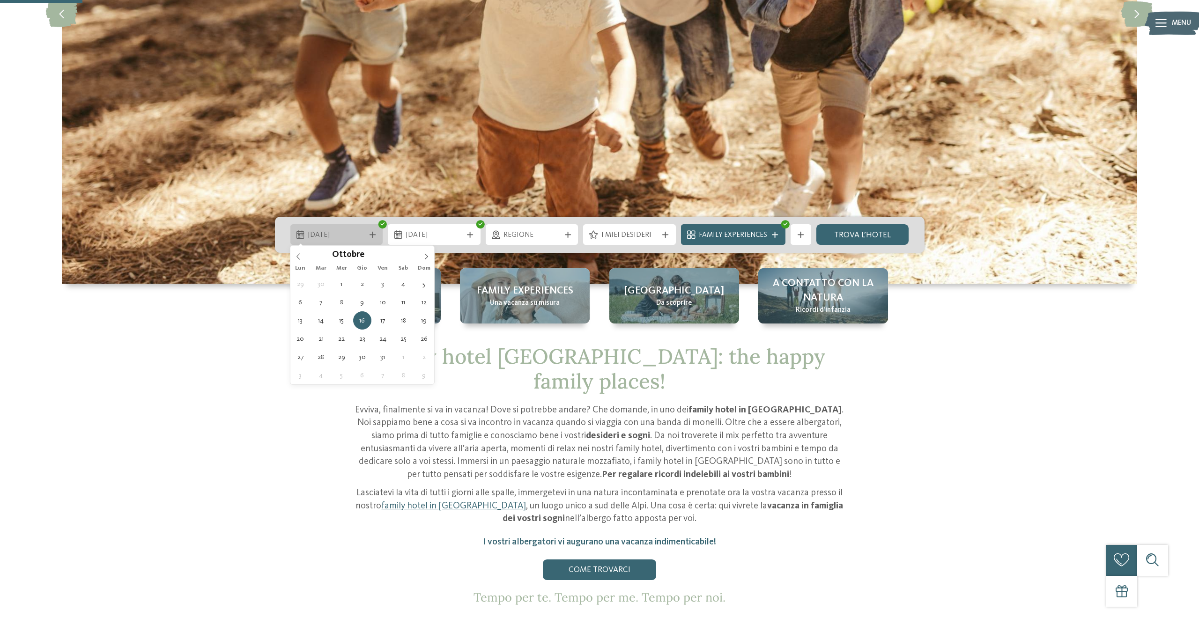
click at [371, 236] on icon at bounding box center [373, 235] width 6 height 6
click at [426, 258] on icon at bounding box center [426, 257] width 3 height 6
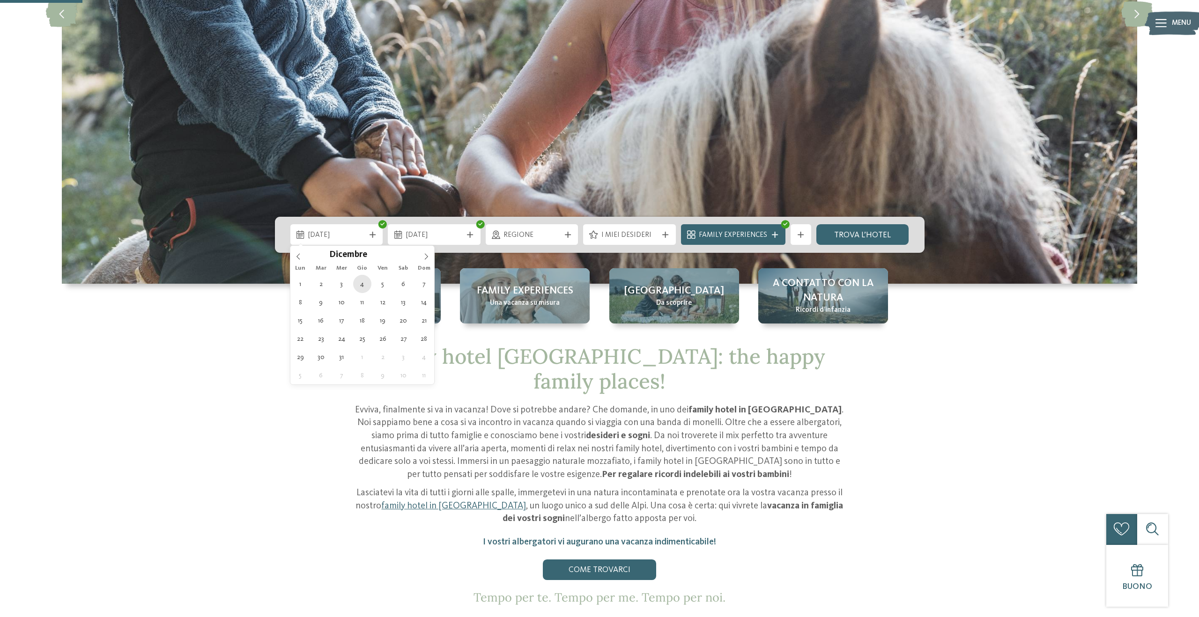
type div "04.12.2025"
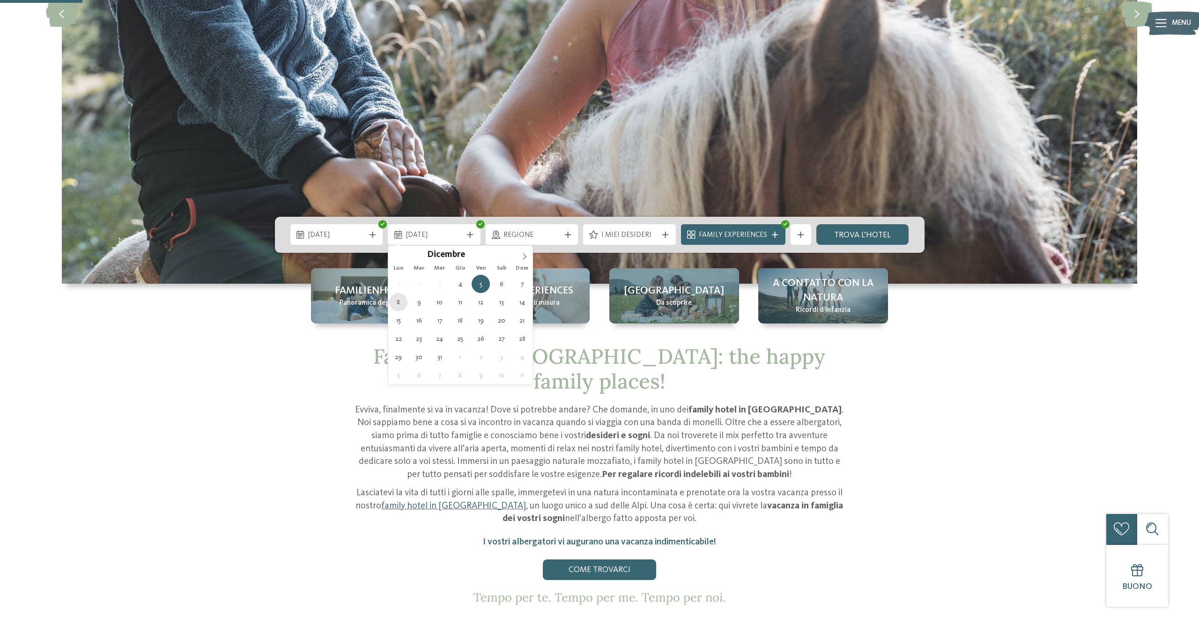
type div "08.12.2025"
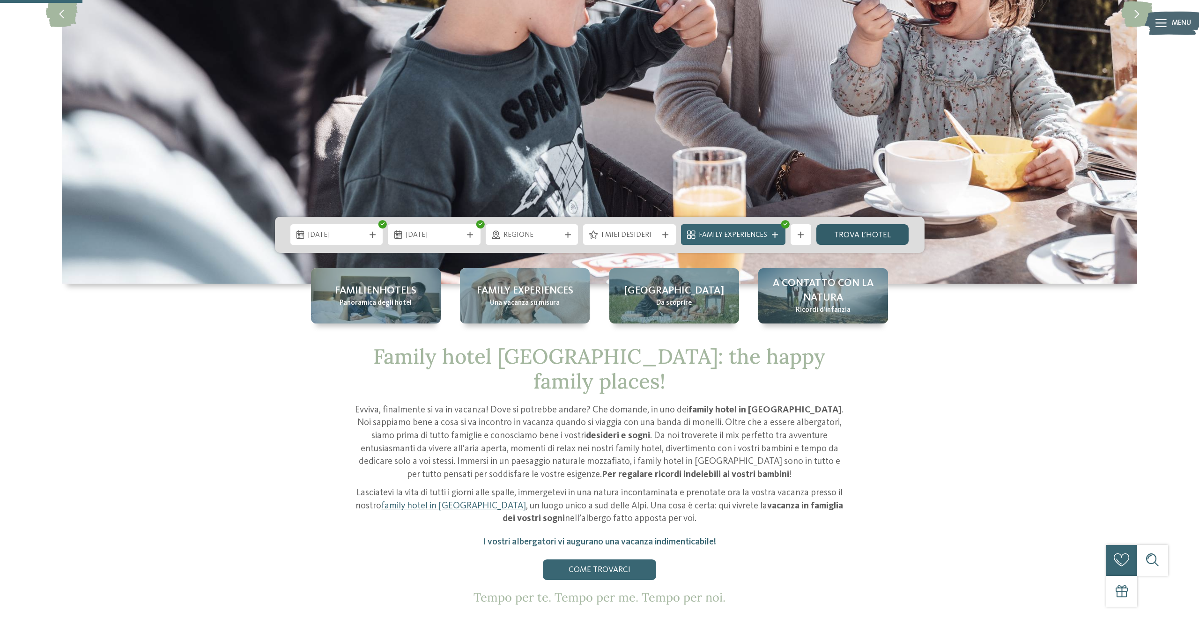
click at [847, 232] on link "trova l’hotel" at bounding box center [863, 234] width 93 height 21
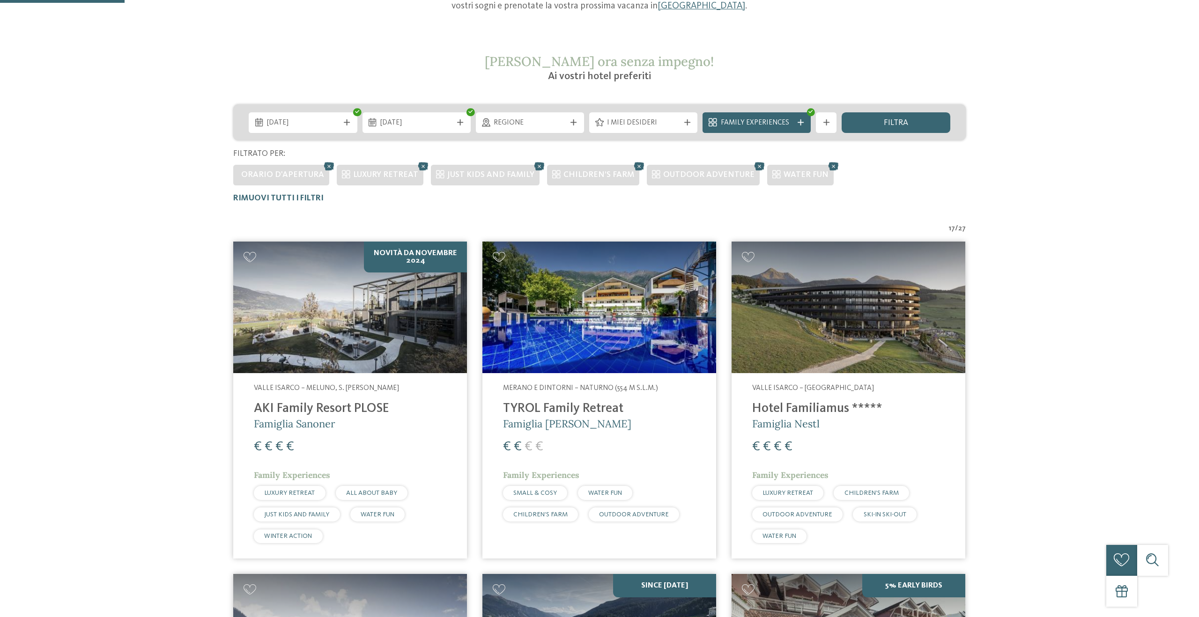
scroll to position [324, 0]
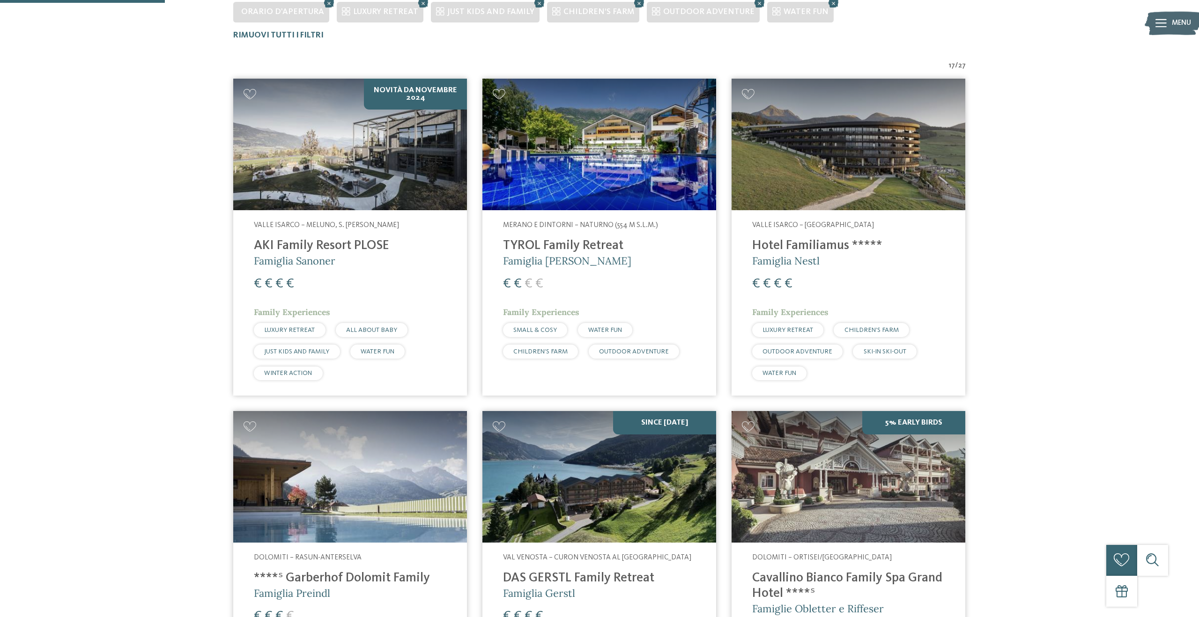
click at [388, 158] on img at bounding box center [350, 145] width 234 height 132
click at [798, 212] on div "Valle Isarco – Maranza Hotel Familiamus ***** Famiglia Nestl € € € € Family Exp…" at bounding box center [849, 303] width 234 height 186
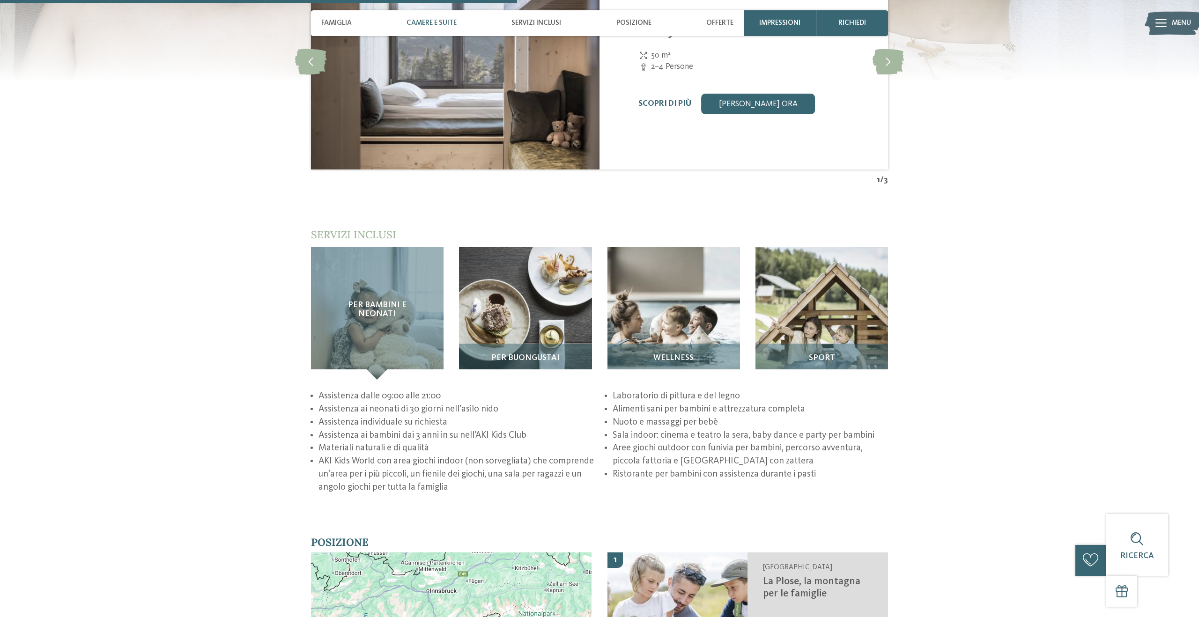
scroll to position [1438, 0]
click at [624, 353] on h3 "Wellness" at bounding box center [674, 357] width 122 height 9
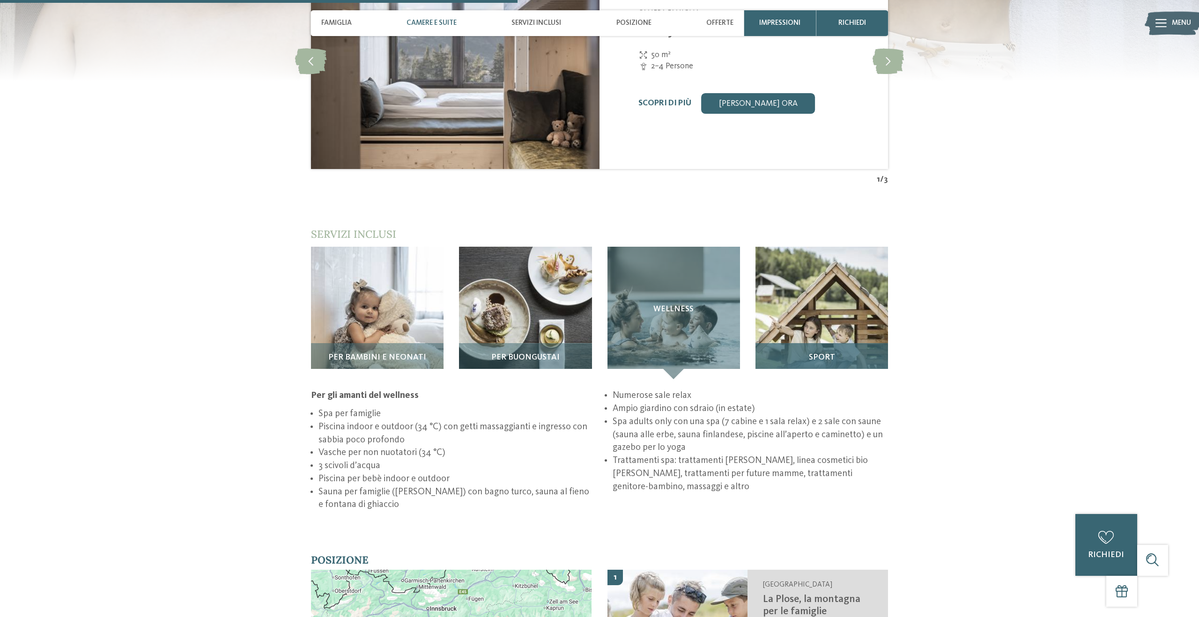
click at [820, 343] on div "Sport" at bounding box center [822, 361] width 133 height 36
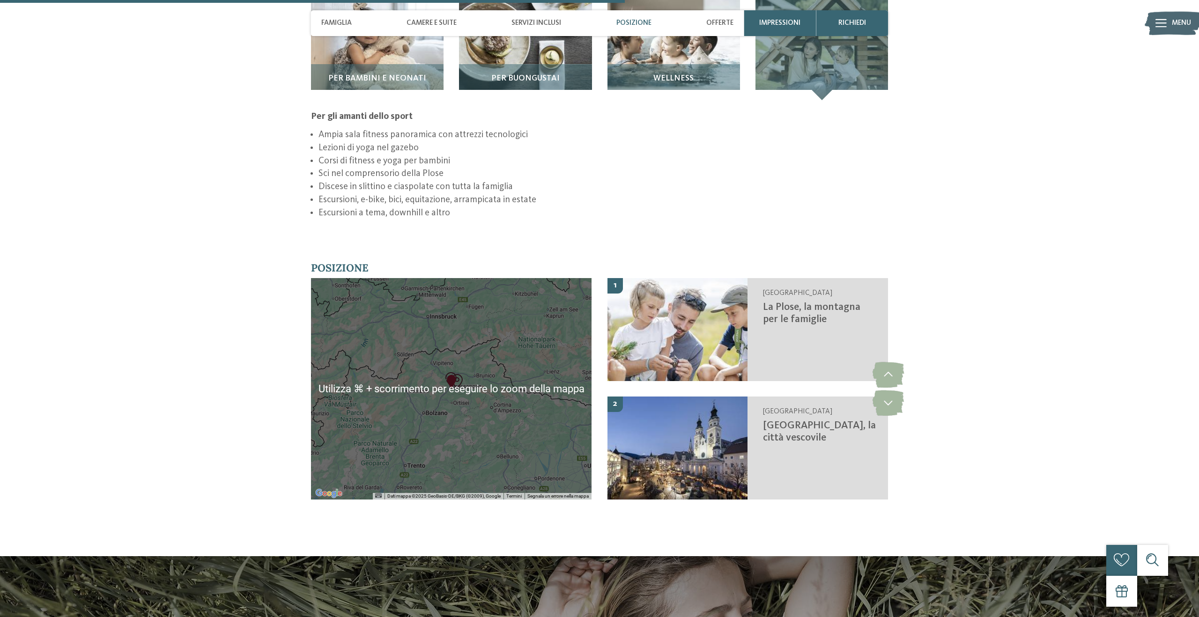
scroll to position [1747, 0]
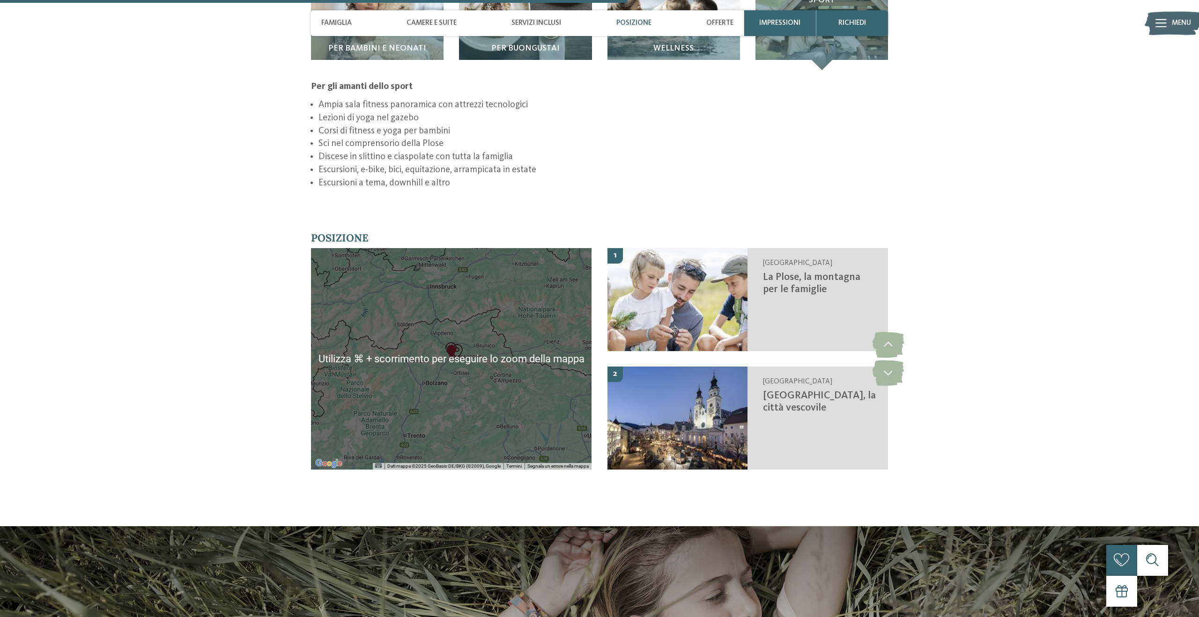
click at [432, 349] on div at bounding box center [451, 359] width 281 height 222
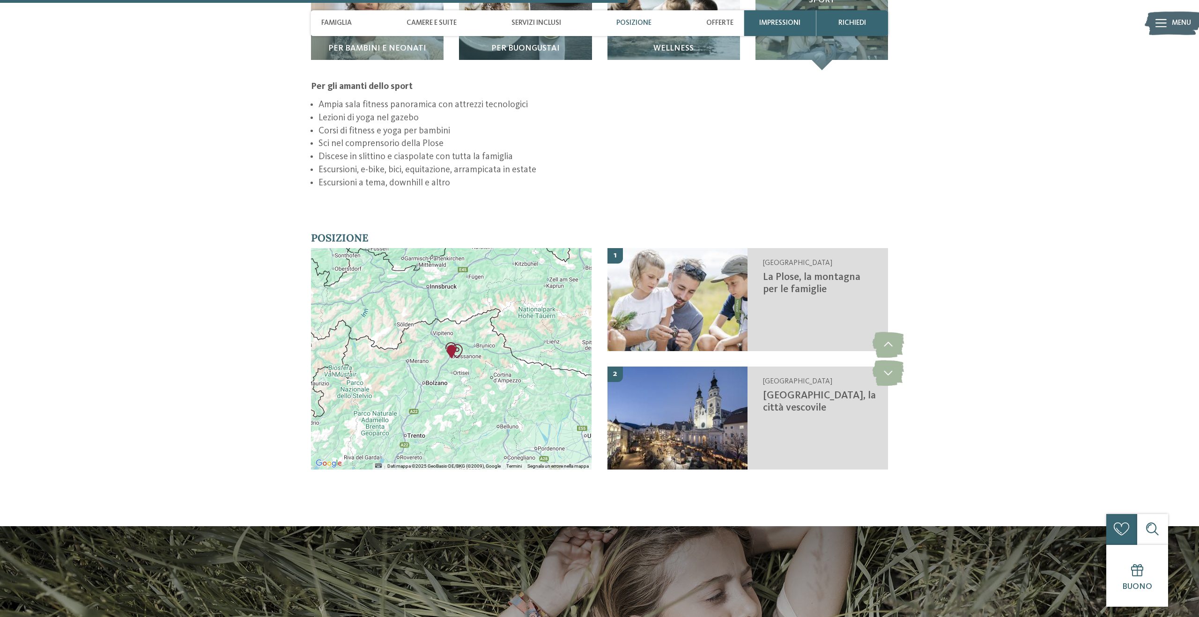
click at [453, 345] on img "AKI Family Resort PLOSE" at bounding box center [452, 352] width 14 height 14
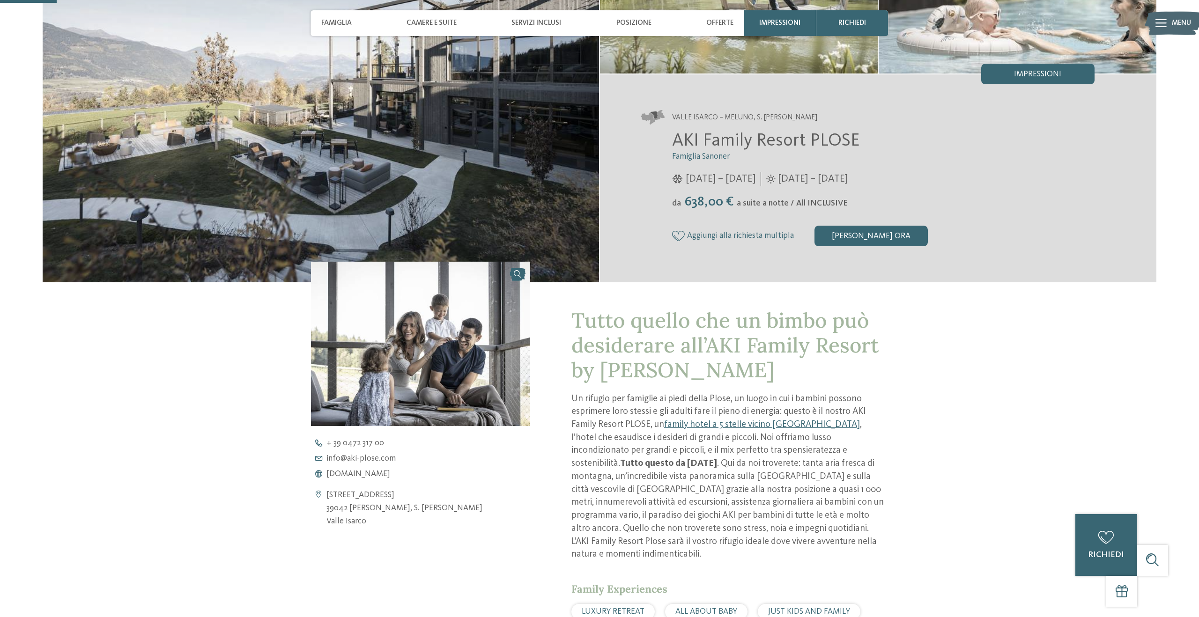
scroll to position [30, 0]
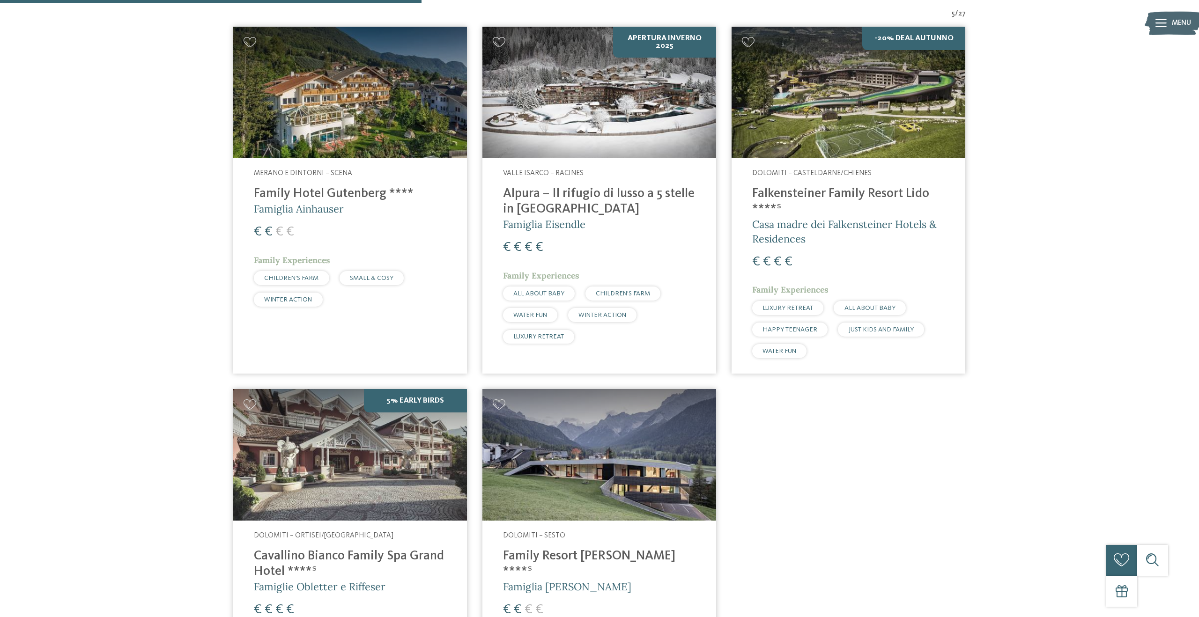
scroll to position [374, 0]
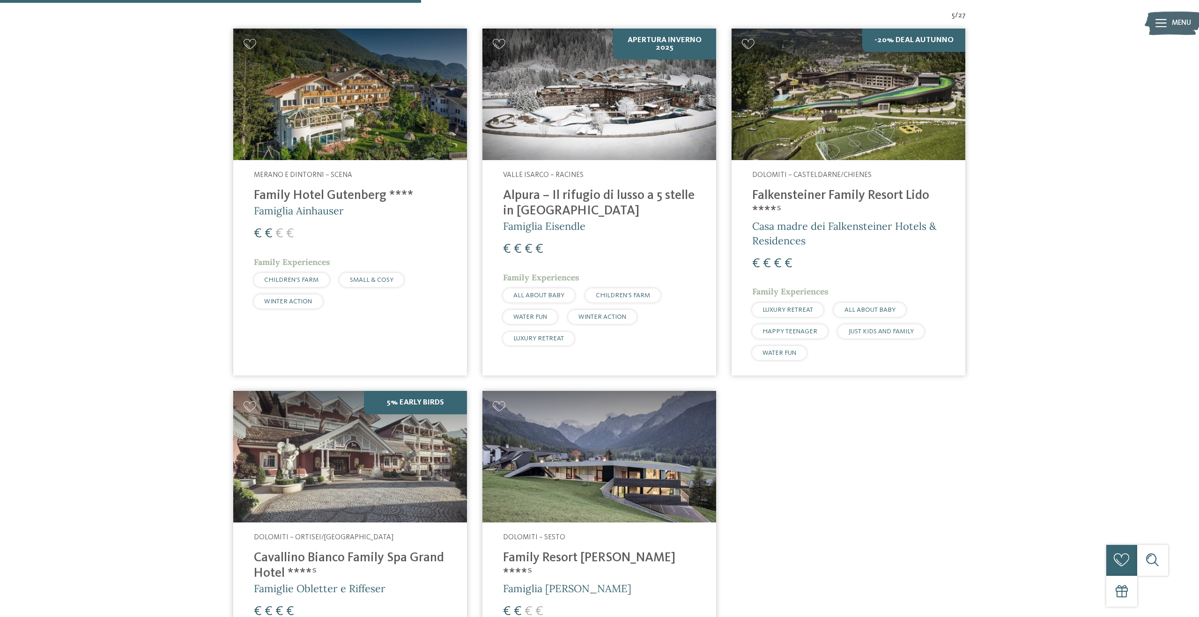
click at [537, 132] on img at bounding box center [600, 95] width 234 height 132
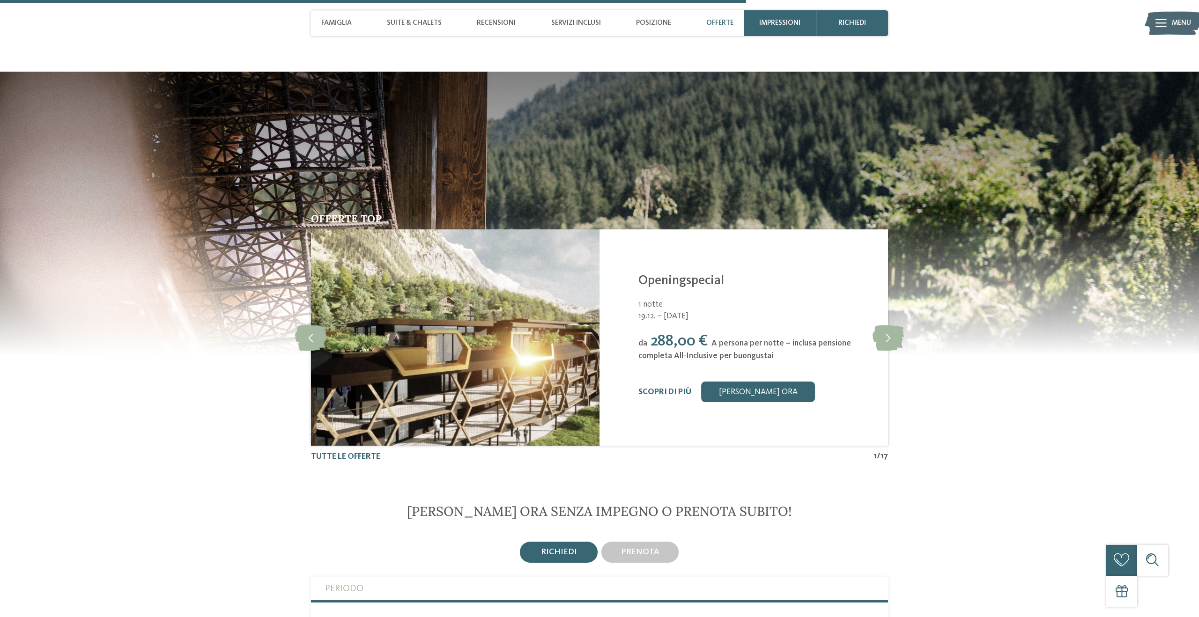
scroll to position [1890, 0]
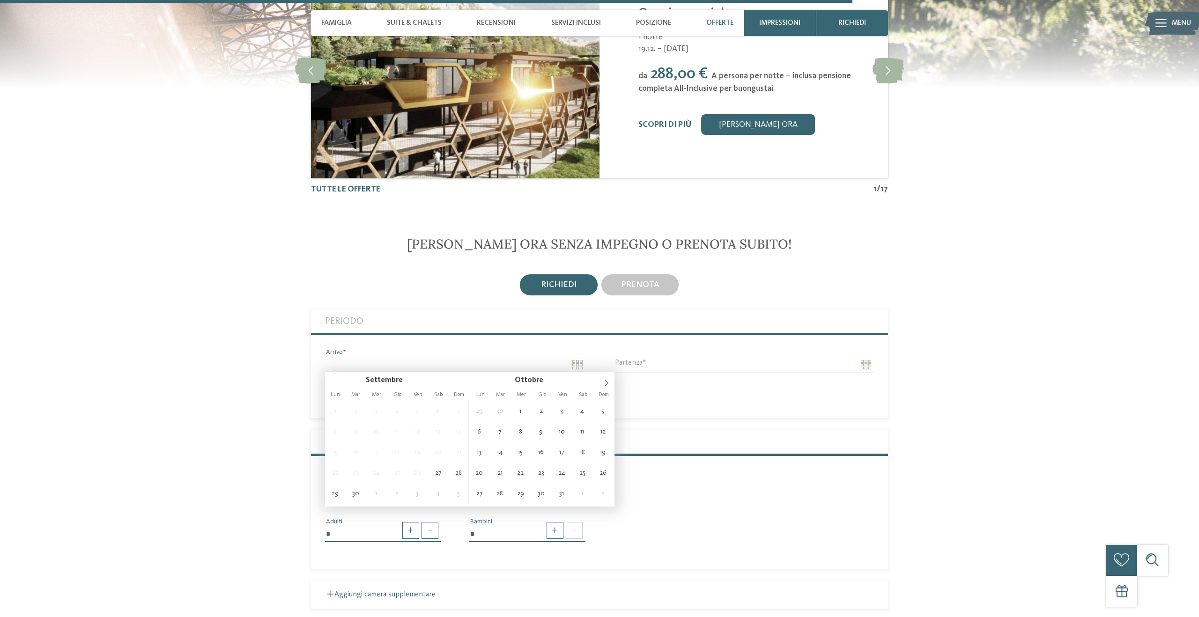
scroll to position [2157, 0]
click at [602, 386] on span at bounding box center [607, 380] width 16 height 16
click at [608, 384] on icon at bounding box center [606, 383] width 7 height 7
type input "**********"
type input "****"
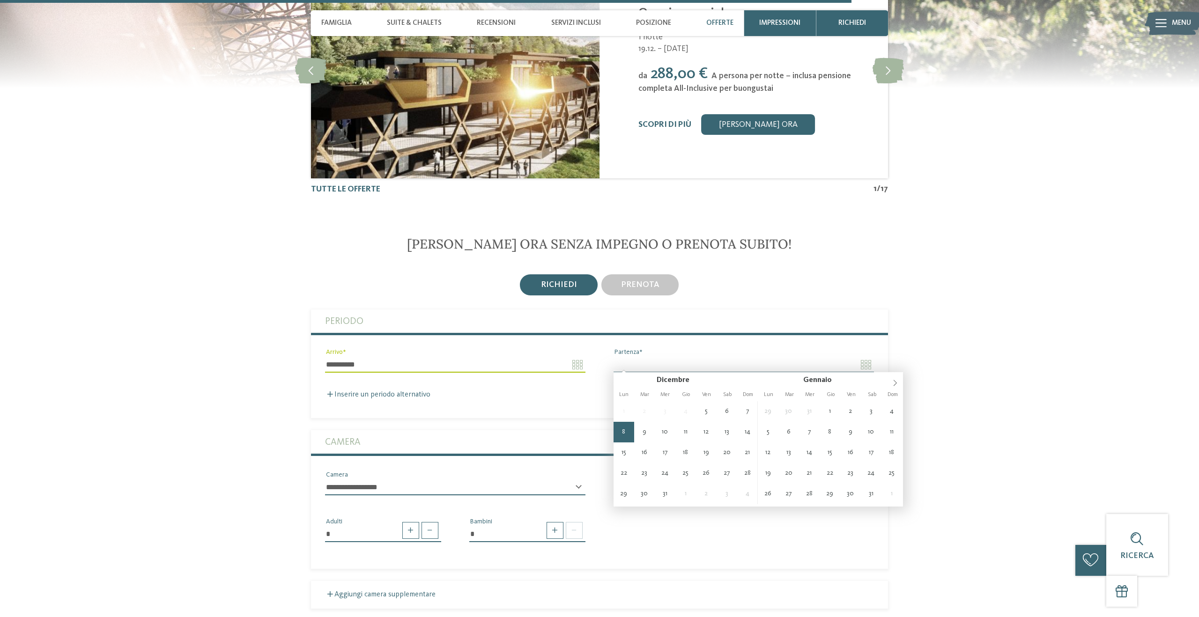
type input "**********"
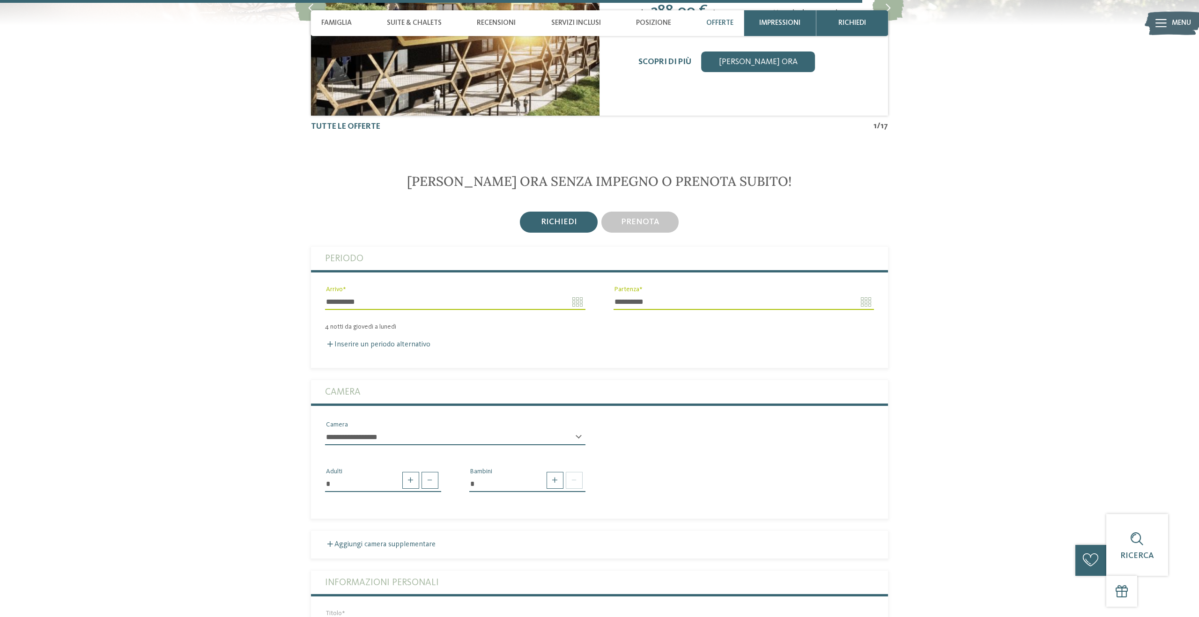
scroll to position [2221, 0]
click at [406, 432] on select "**********" at bounding box center [455, 437] width 260 height 16
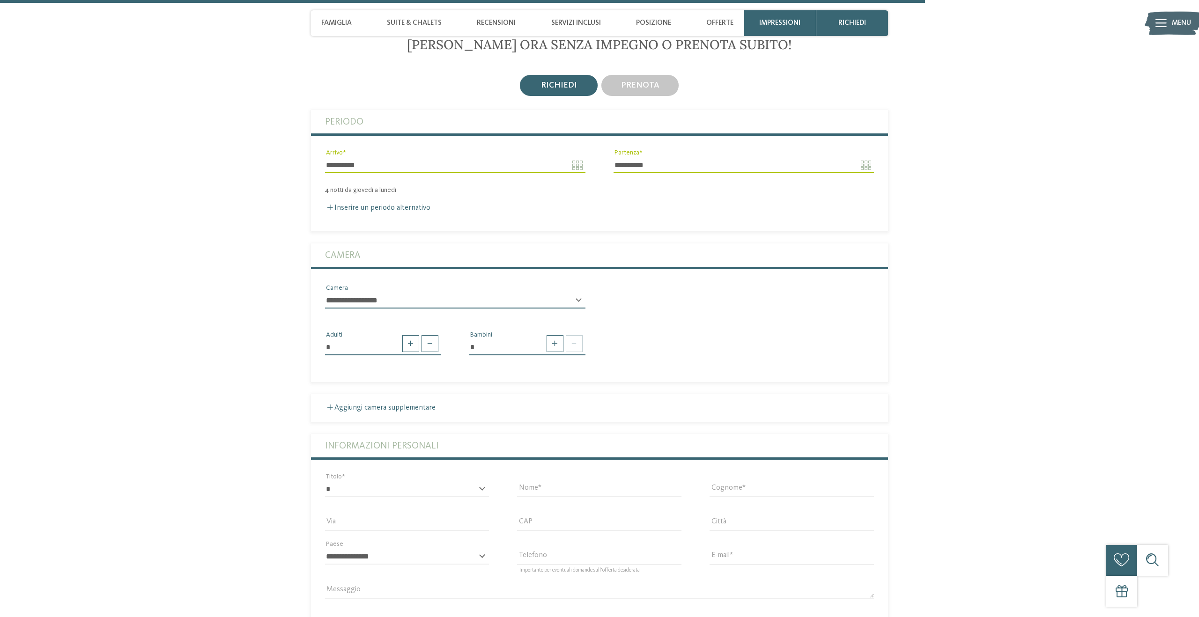
scroll to position [2364, 0]
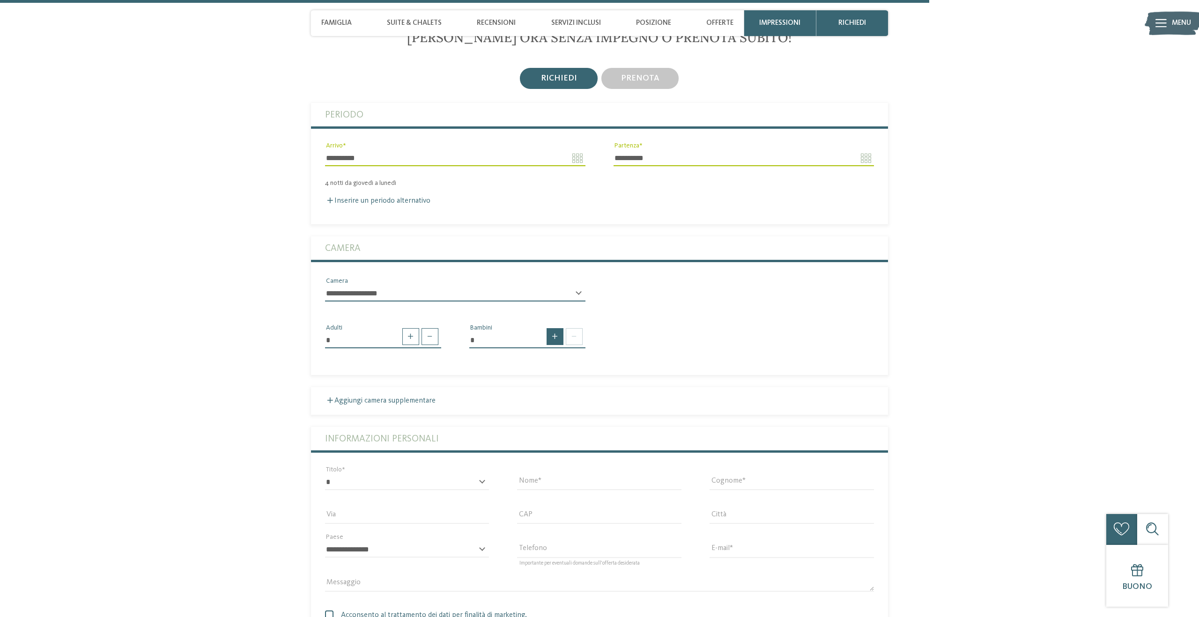
click at [557, 334] on span at bounding box center [555, 336] width 17 height 17
type input "*"
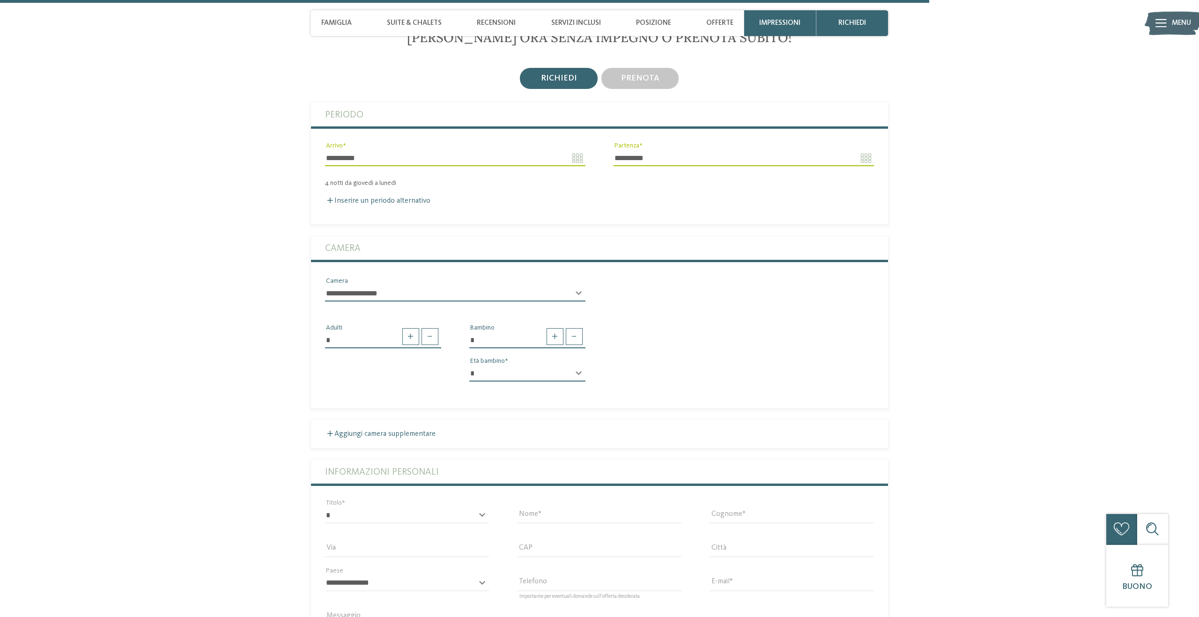
click at [562, 371] on select "* * * * * * * * * * * ** ** ** ** ** ** ** **" at bounding box center [527, 374] width 116 height 16
select select "*"
click at [469, 366] on select "* * * * * * * * * * * ** ** ** ** ** ** ** **" at bounding box center [527, 374] width 116 height 16
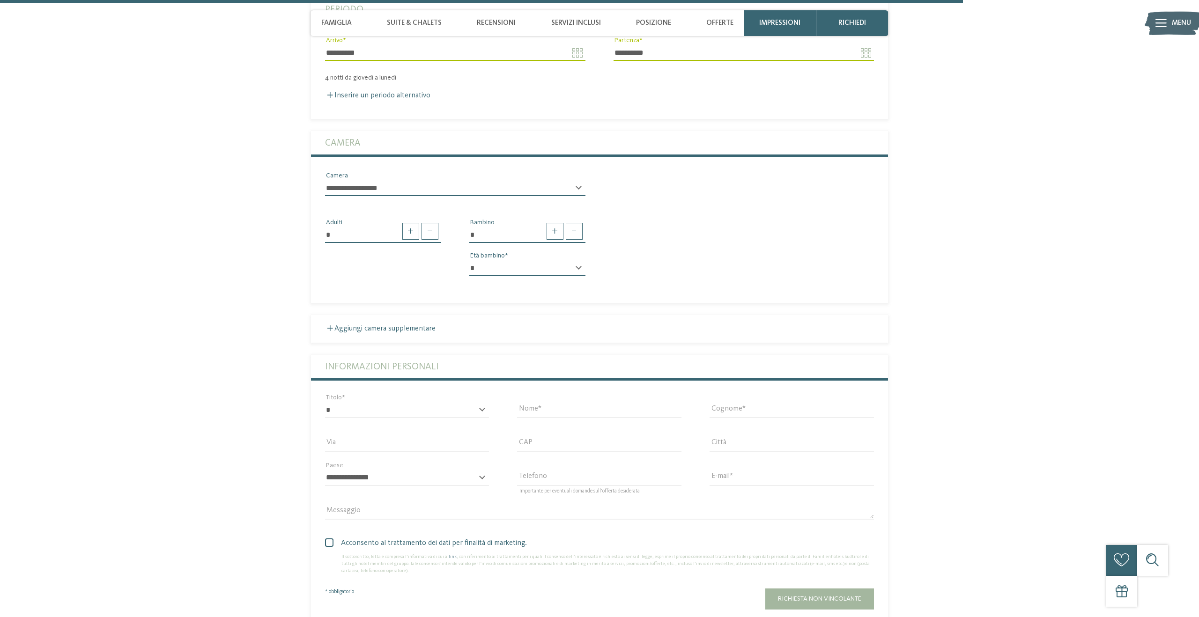
scroll to position [2477, 0]
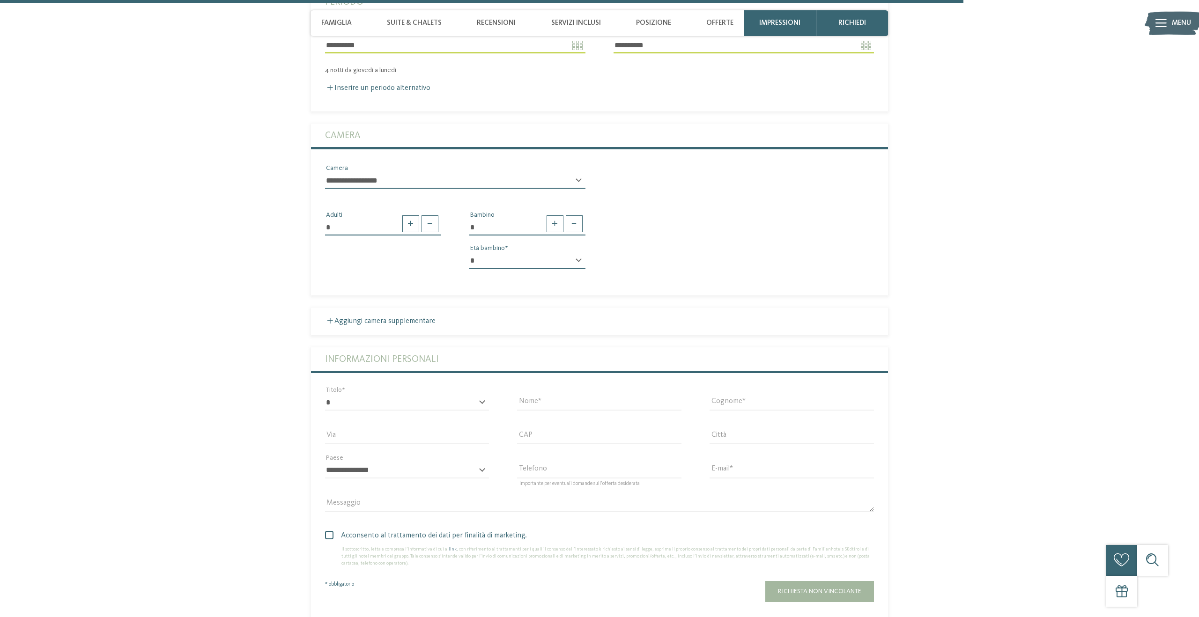
click at [440, 409] on div "* ****** ******* ******** ****** Titolo" at bounding box center [407, 407] width 164 height 24
click at [440, 404] on select "* ****** ******* ******** ******" at bounding box center [407, 403] width 164 height 16
select select "*"
click at [325, 395] on select "* ****** ******* ******** ******" at bounding box center [407, 403] width 164 height 16
click at [556, 399] on input "Nome" at bounding box center [599, 403] width 164 height 16
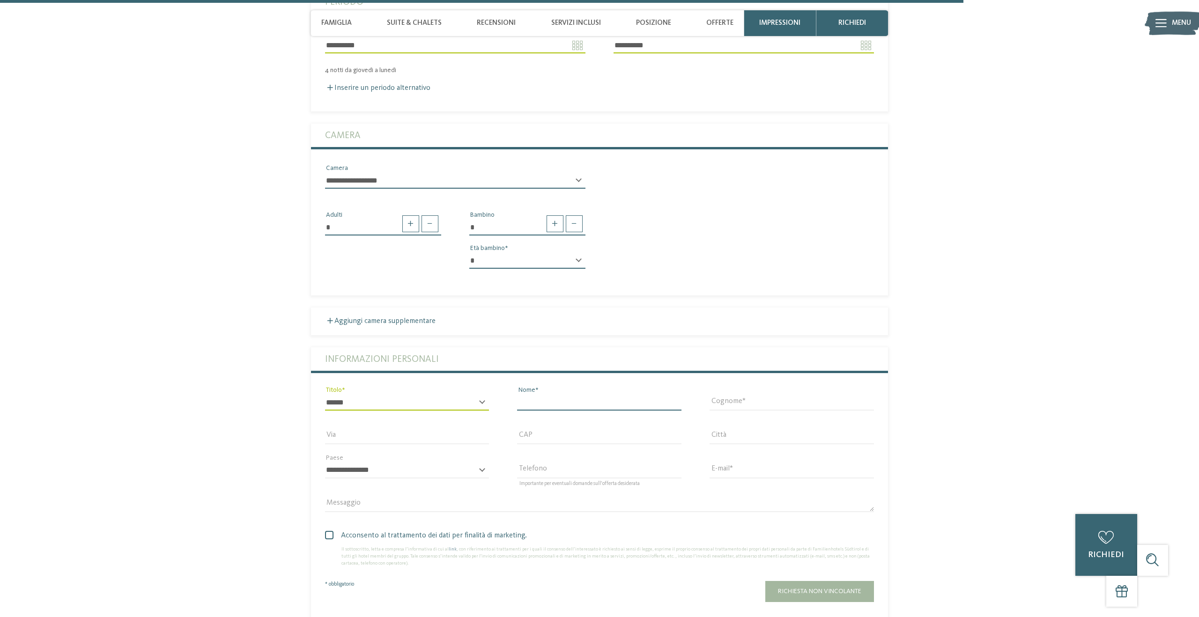
type input "******"
type input "********"
type input "**********"
type input "*****"
type input "**********"
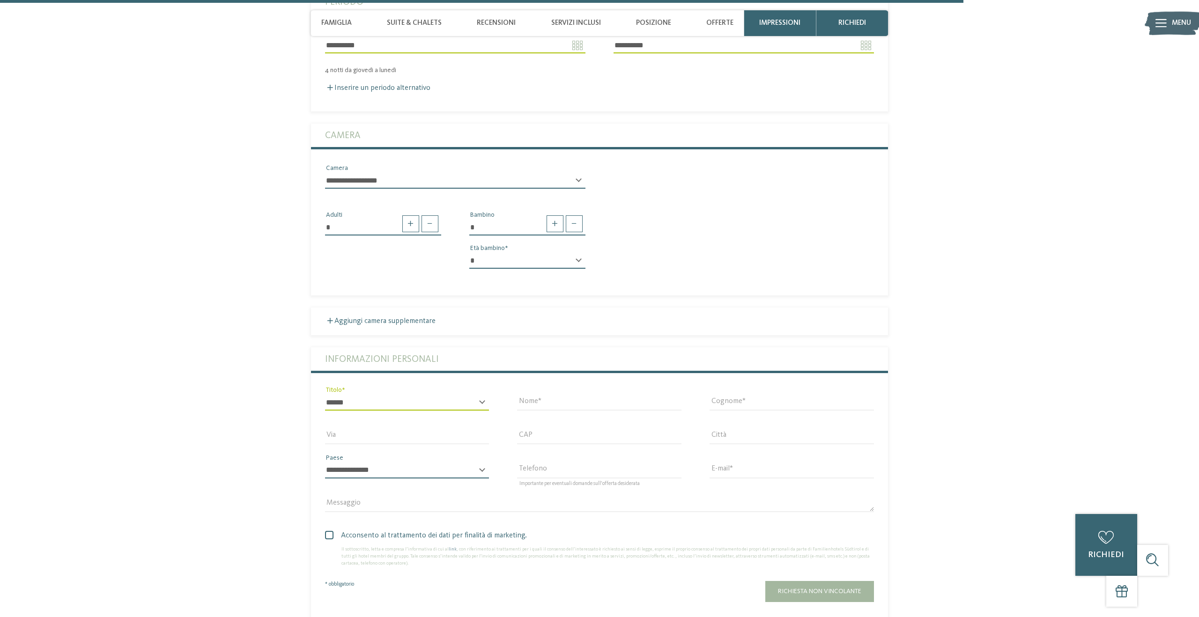
select select "**"
type input "**********"
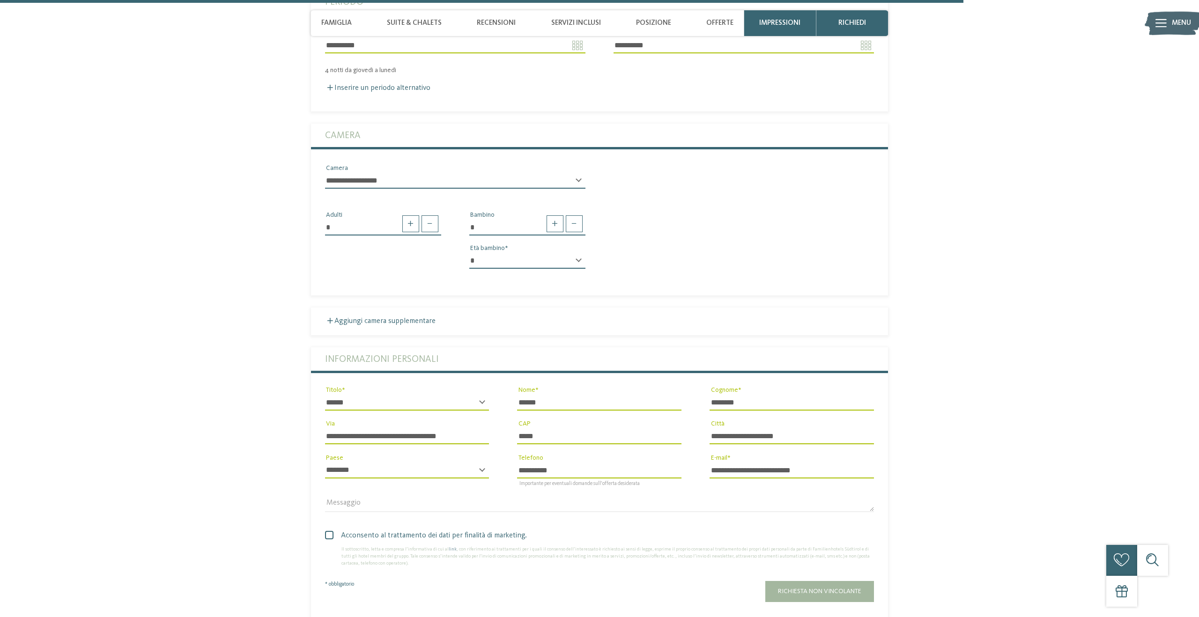
drag, startPoint x: 457, startPoint y: 436, endPoint x: 288, endPoint y: 431, distance: 169.2
click at [288, 431] on section "Richiedi ora senza impegno o prenota subito! richiedi prenota 4" at bounding box center [599, 279] width 701 height 724
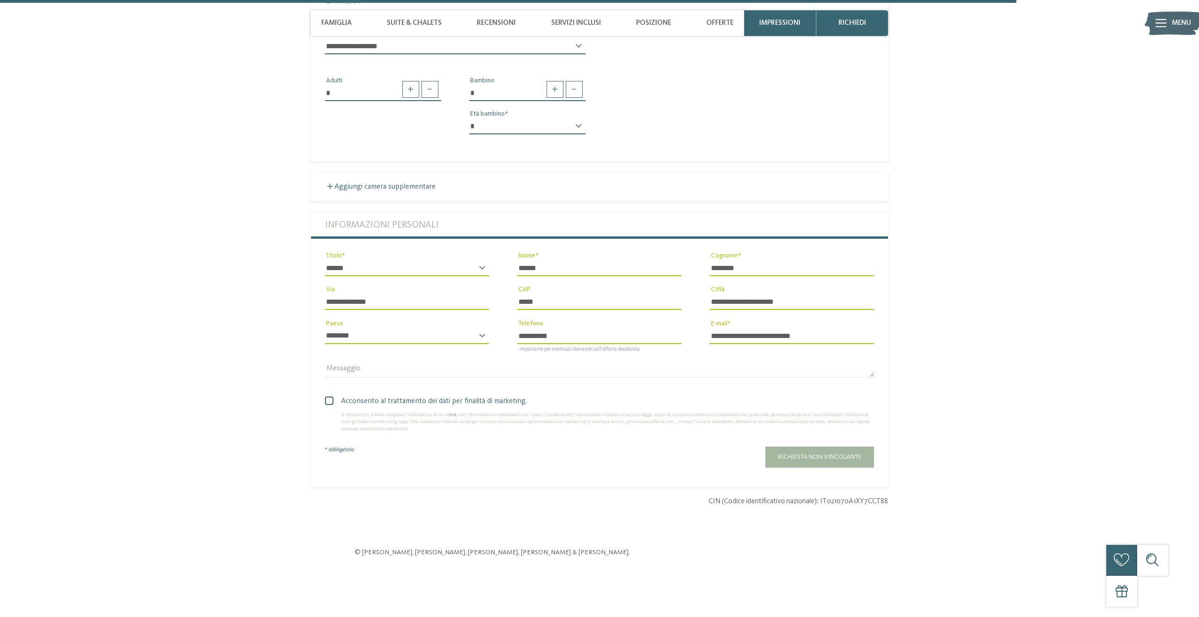
scroll to position [2615, 0]
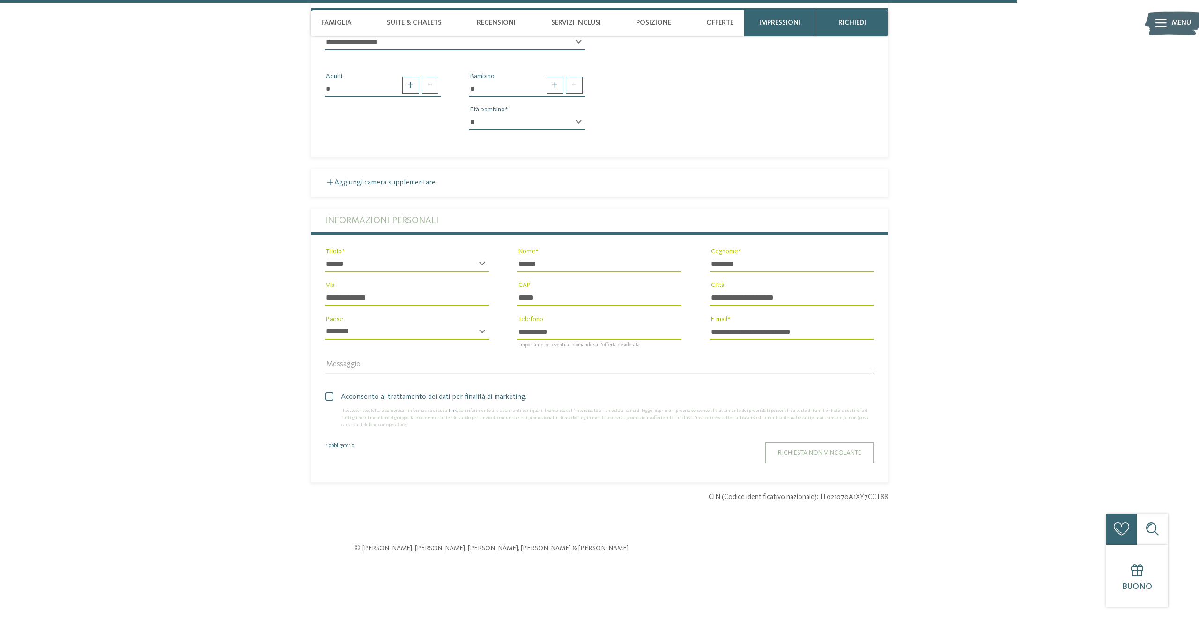
type input "**********"
click at [782, 443] on button "Richiesta non vincolante" at bounding box center [819, 453] width 109 height 21
